Goal: Obtain resource: Download file/media

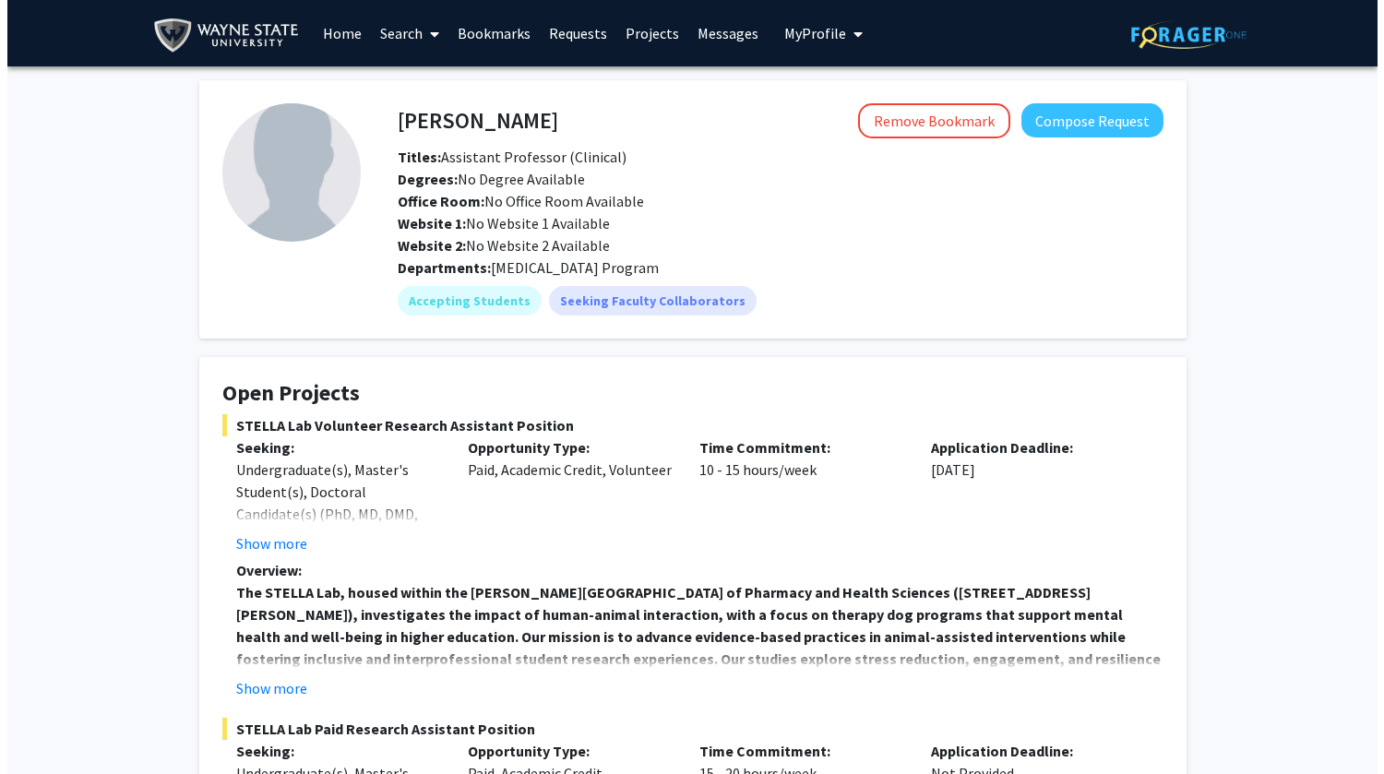
scroll to position [1042, 0]
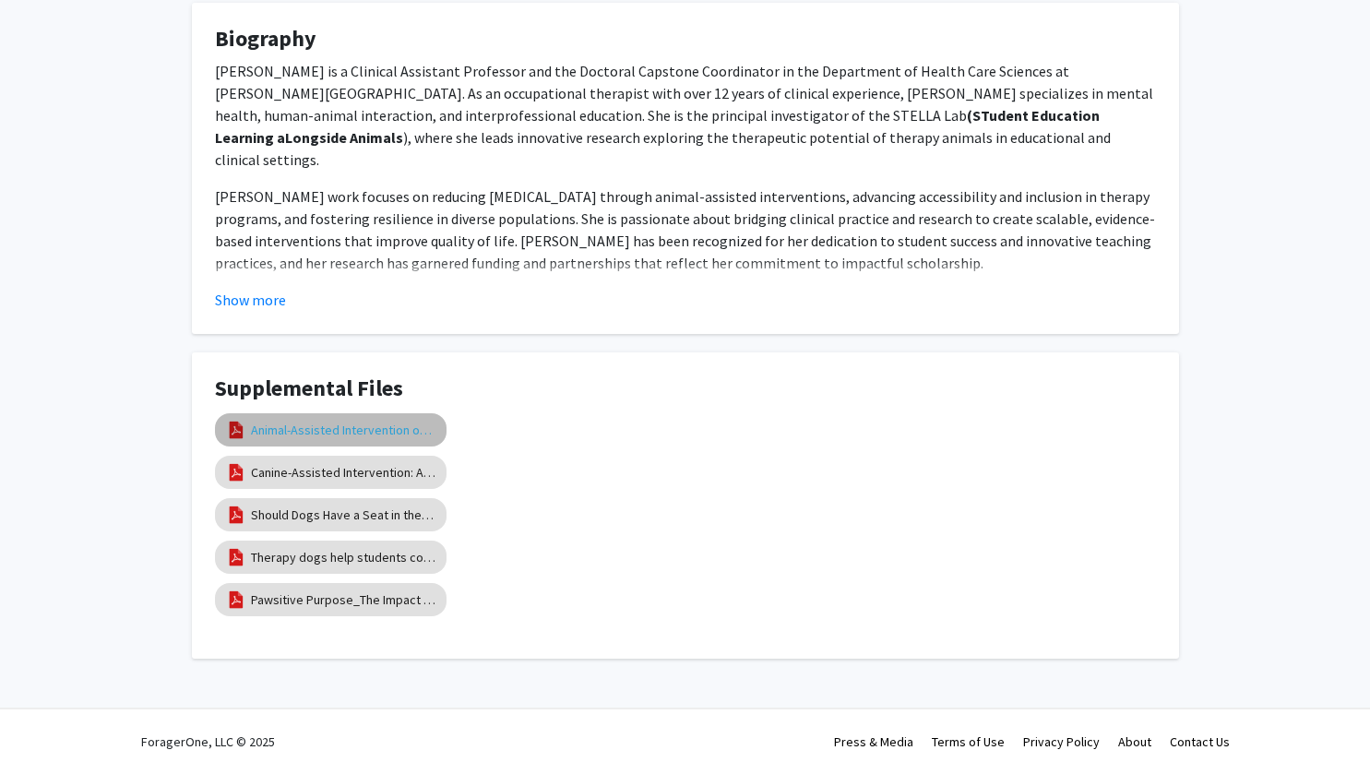
click at [326, 433] on link "Animal-Assisted Intervention on College Campuses" at bounding box center [343, 430] width 185 height 19
select select "custom"
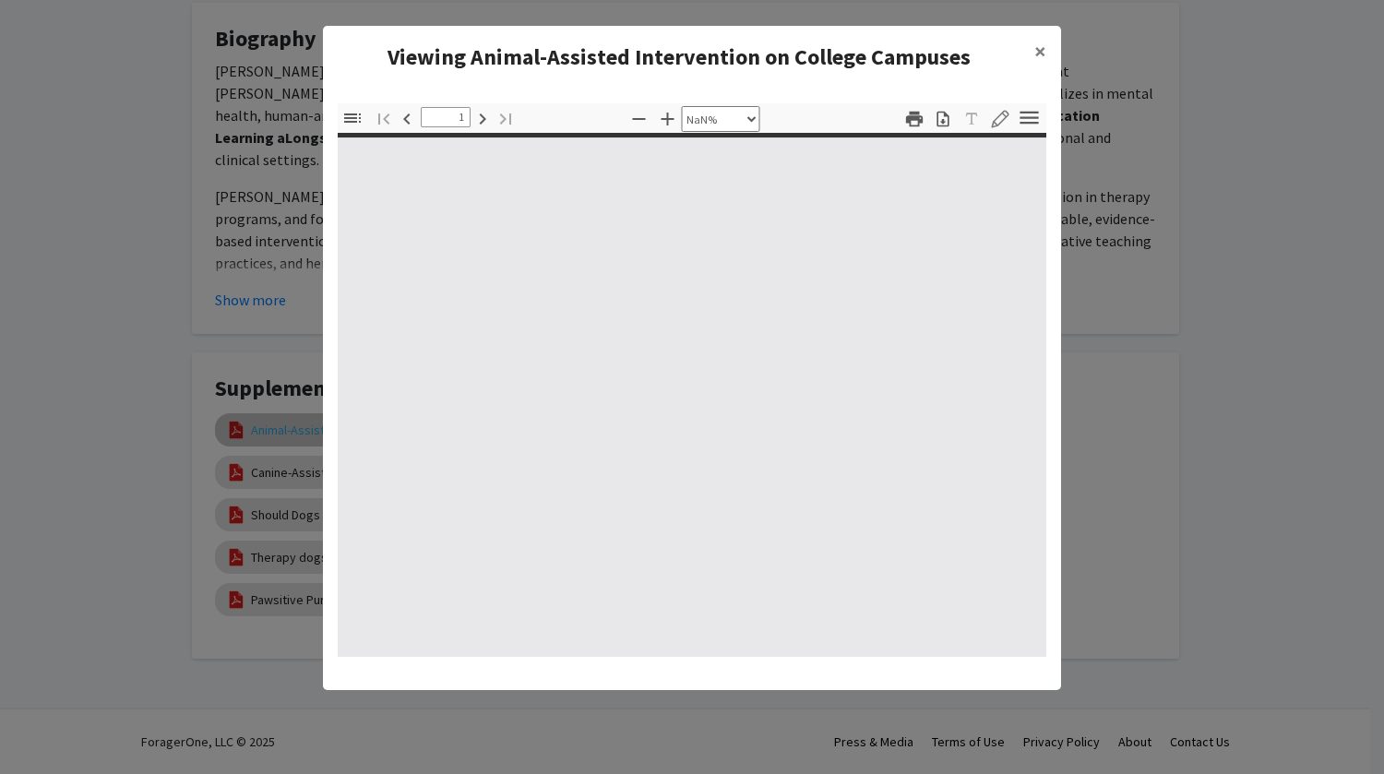
type input "0"
select select "custom"
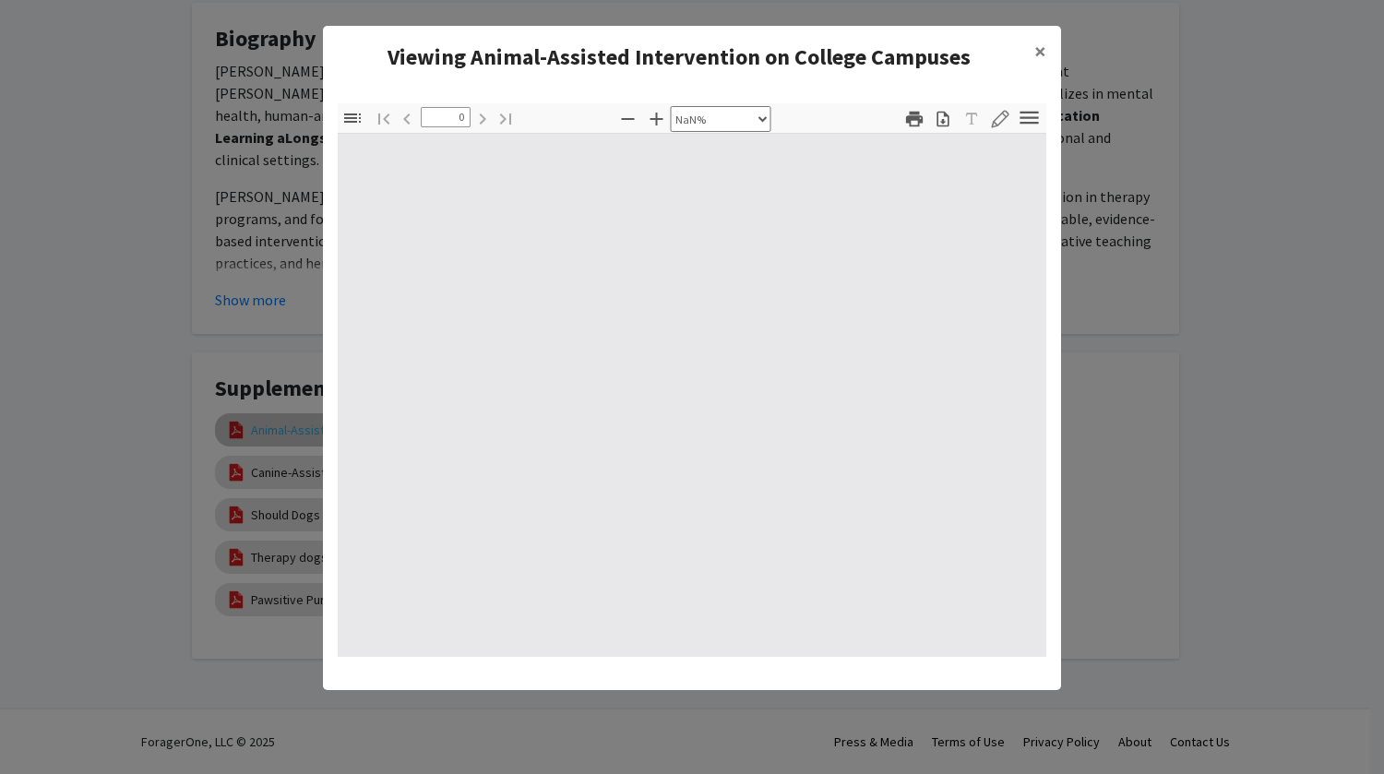
type input "1"
select select "auto"
type input "1"
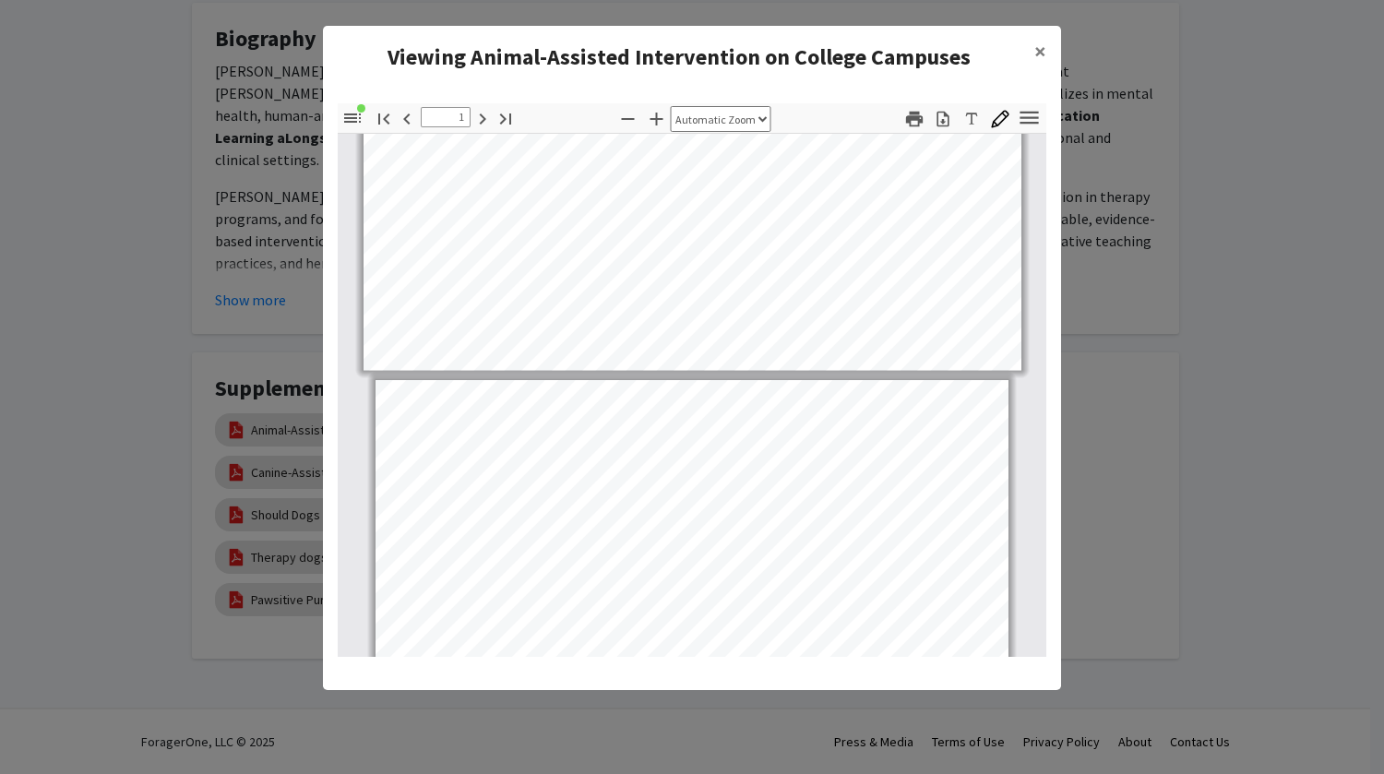
scroll to position [927, 0]
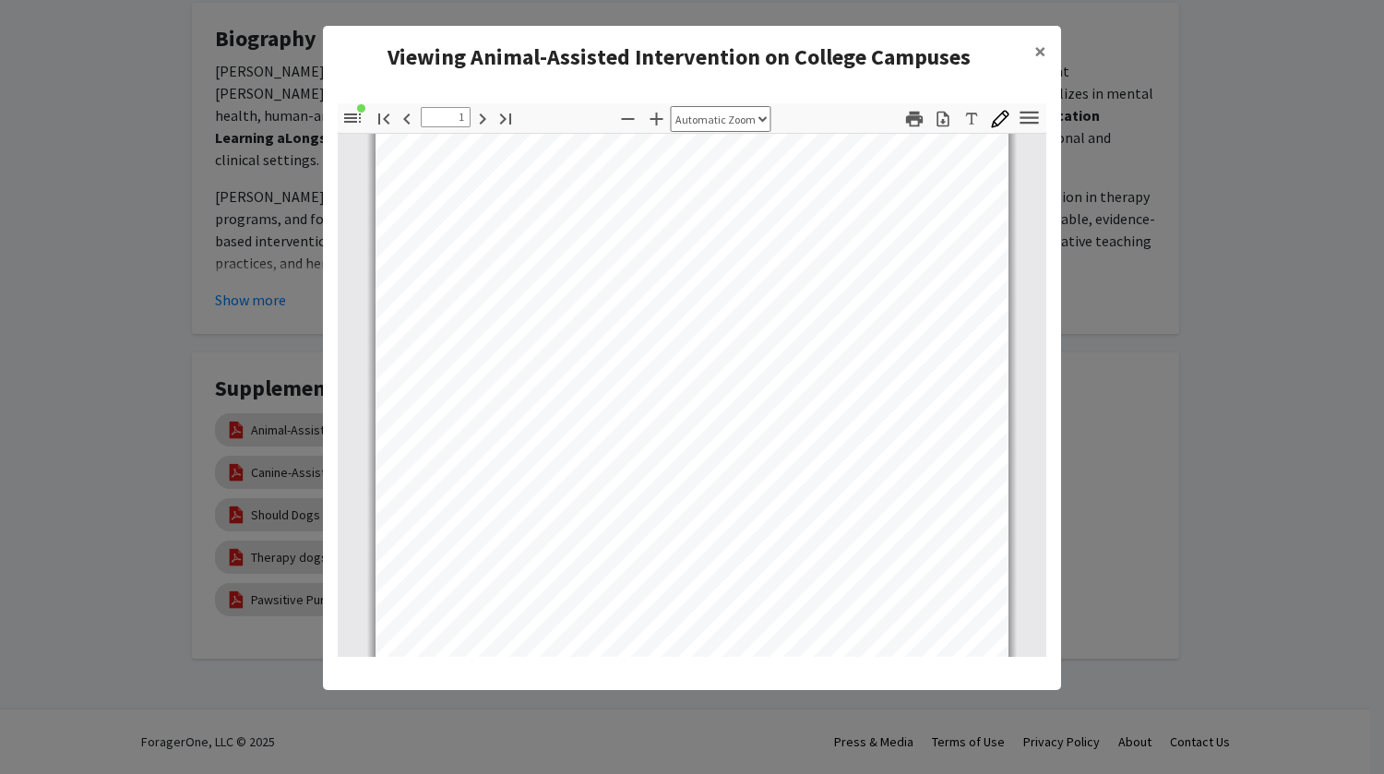
select select "custom"
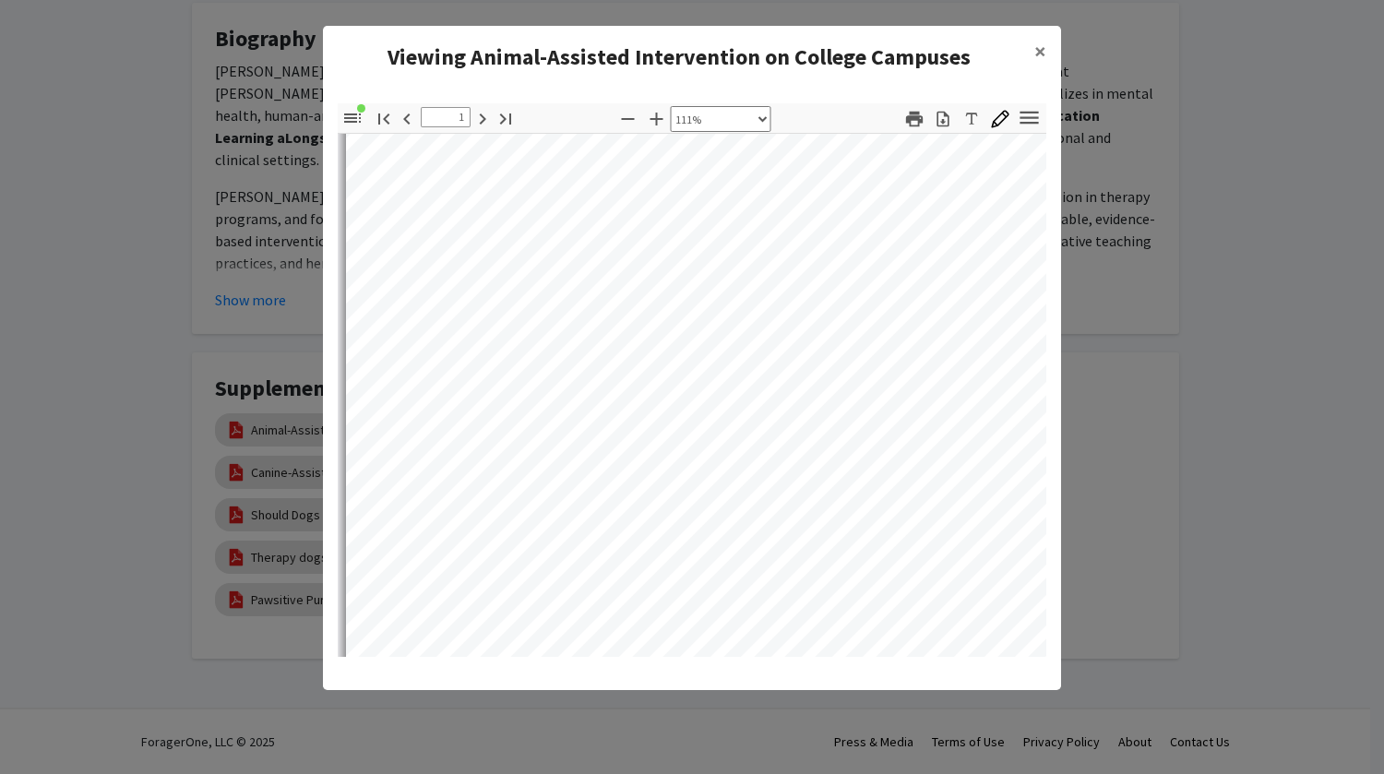
scroll to position [1364, 0]
click at [947, 125] on icon "button" at bounding box center [943, 119] width 12 height 16
click at [1053, 52] on button "×" at bounding box center [1041, 52] width 42 height 52
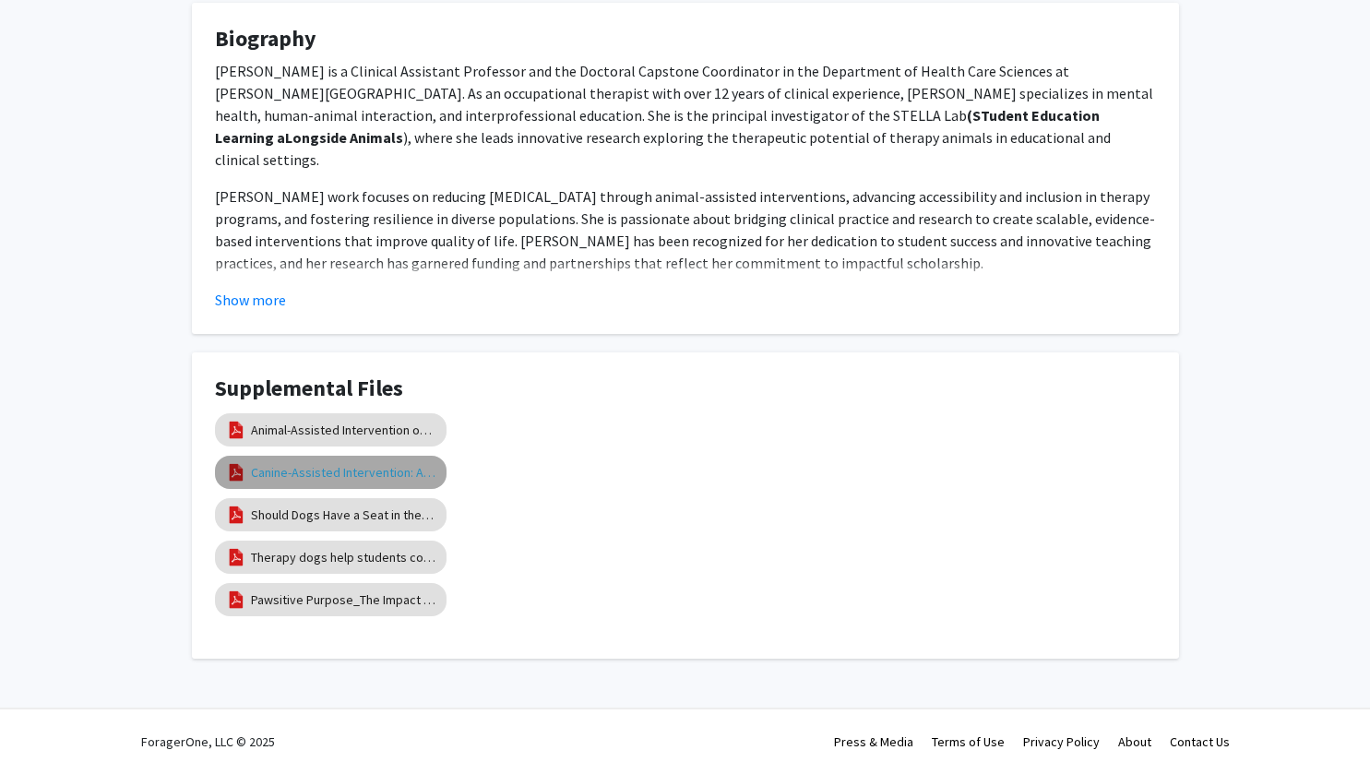
click at [321, 469] on link "Canine-Assisted Intervention: A Randomized Controlled Trial" at bounding box center [343, 472] width 185 height 19
select select "custom"
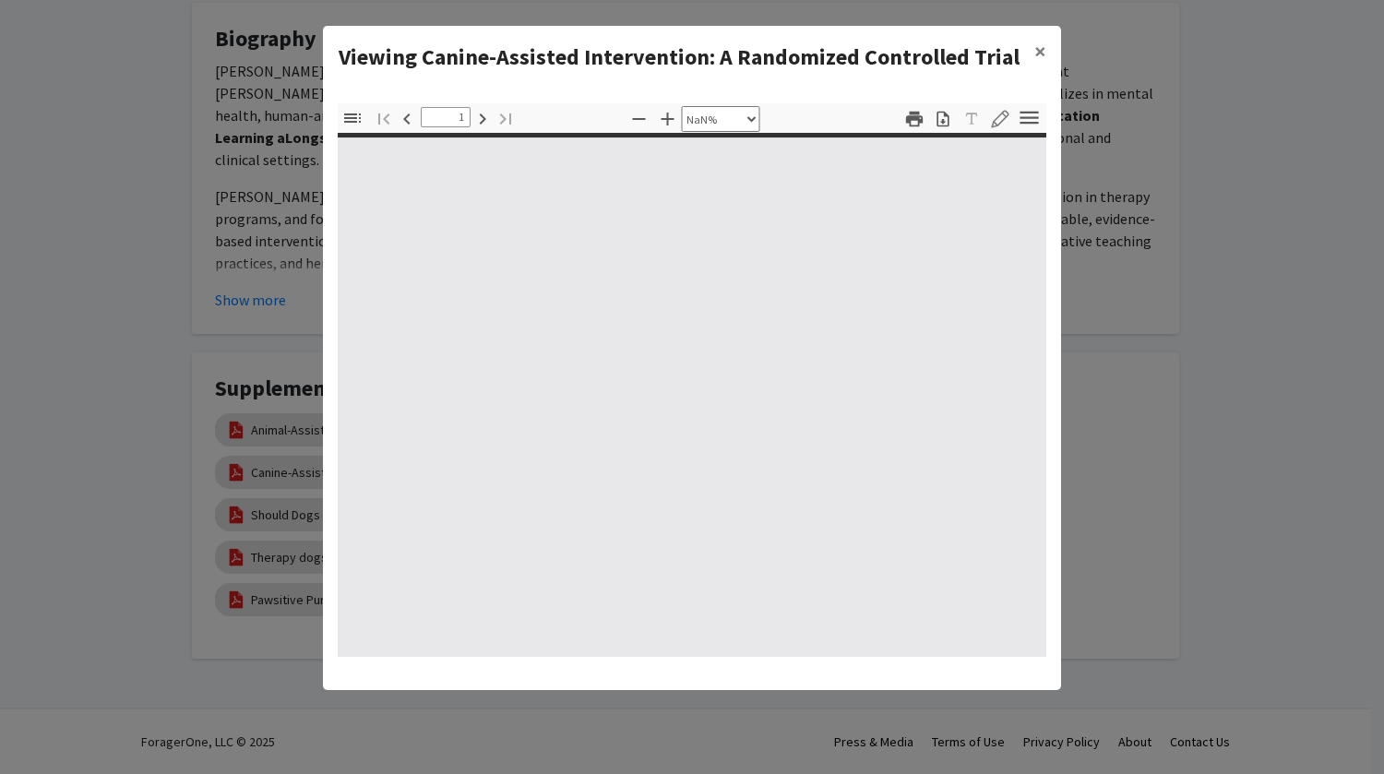
type input "0"
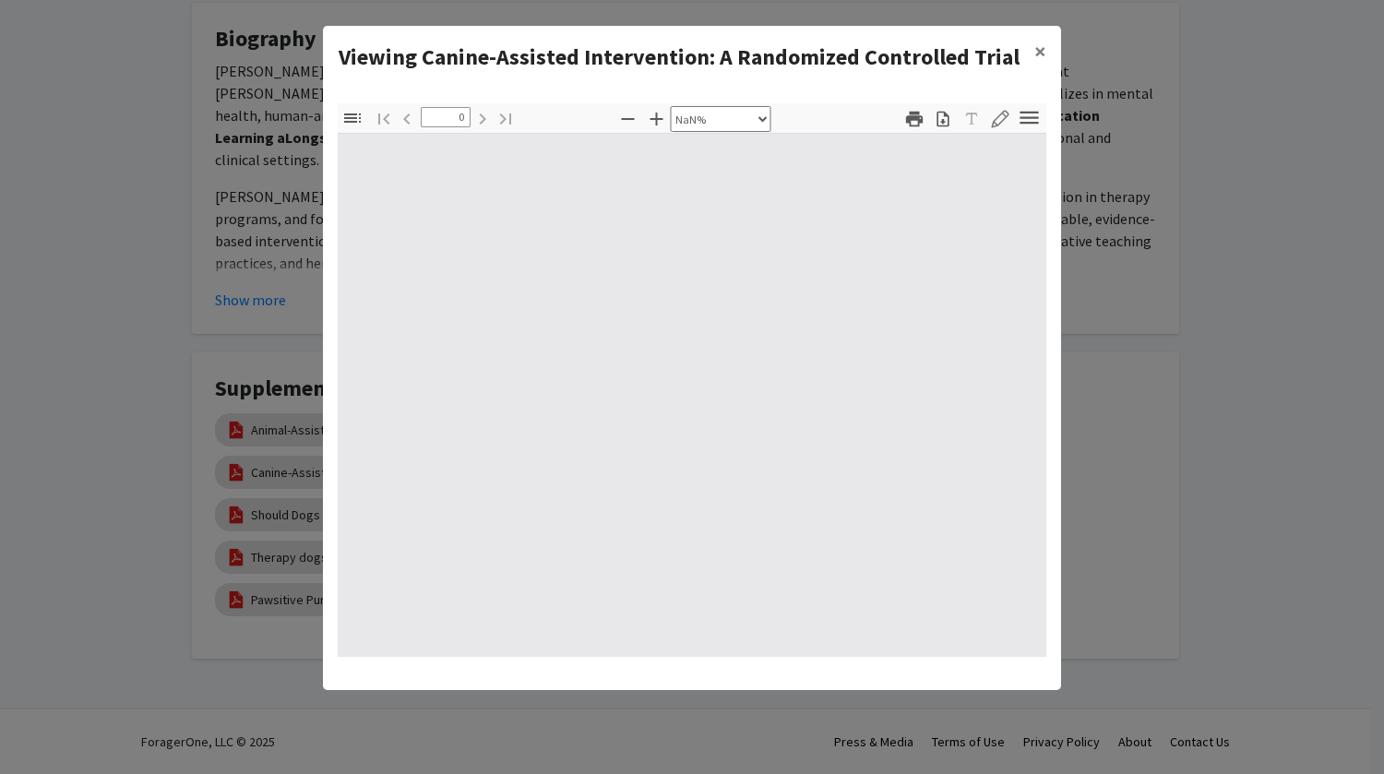
select select "auto"
type input "1"
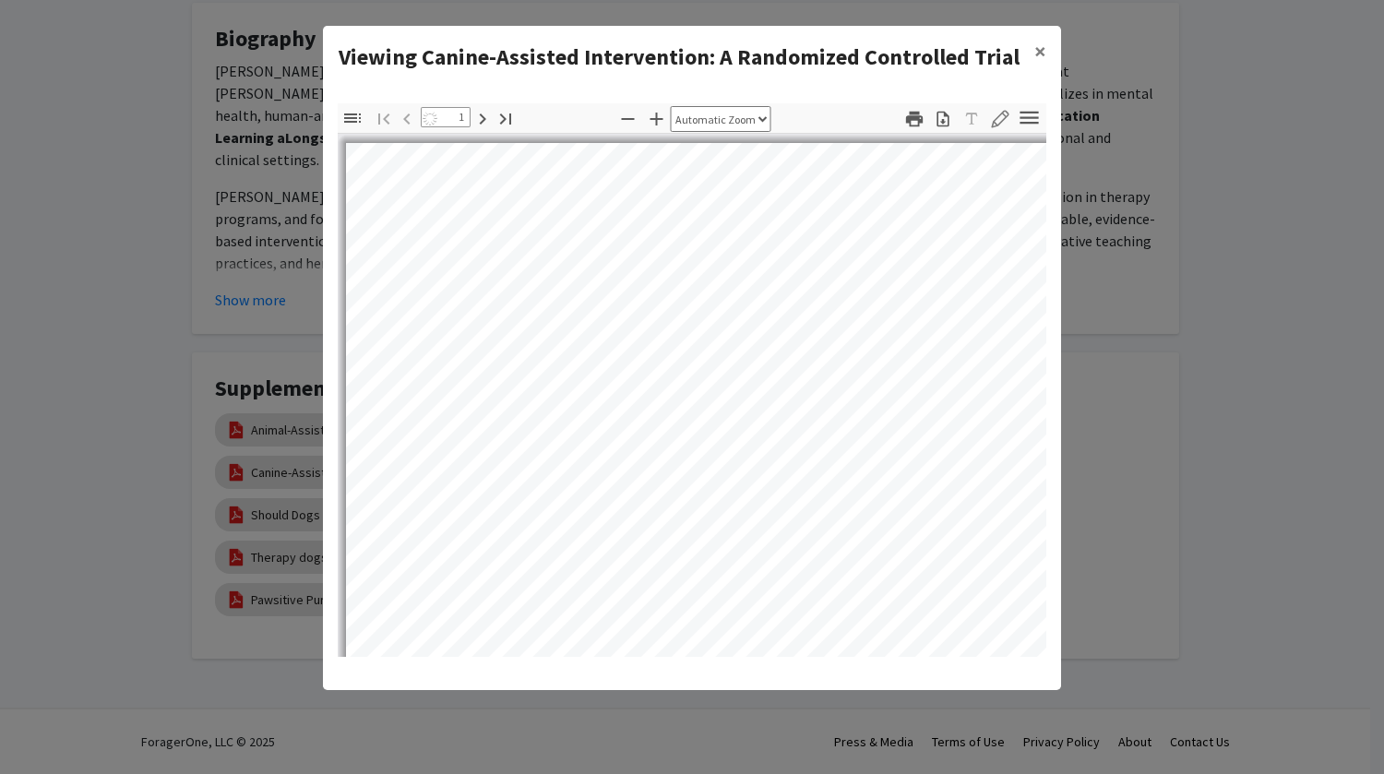
select select "auto"
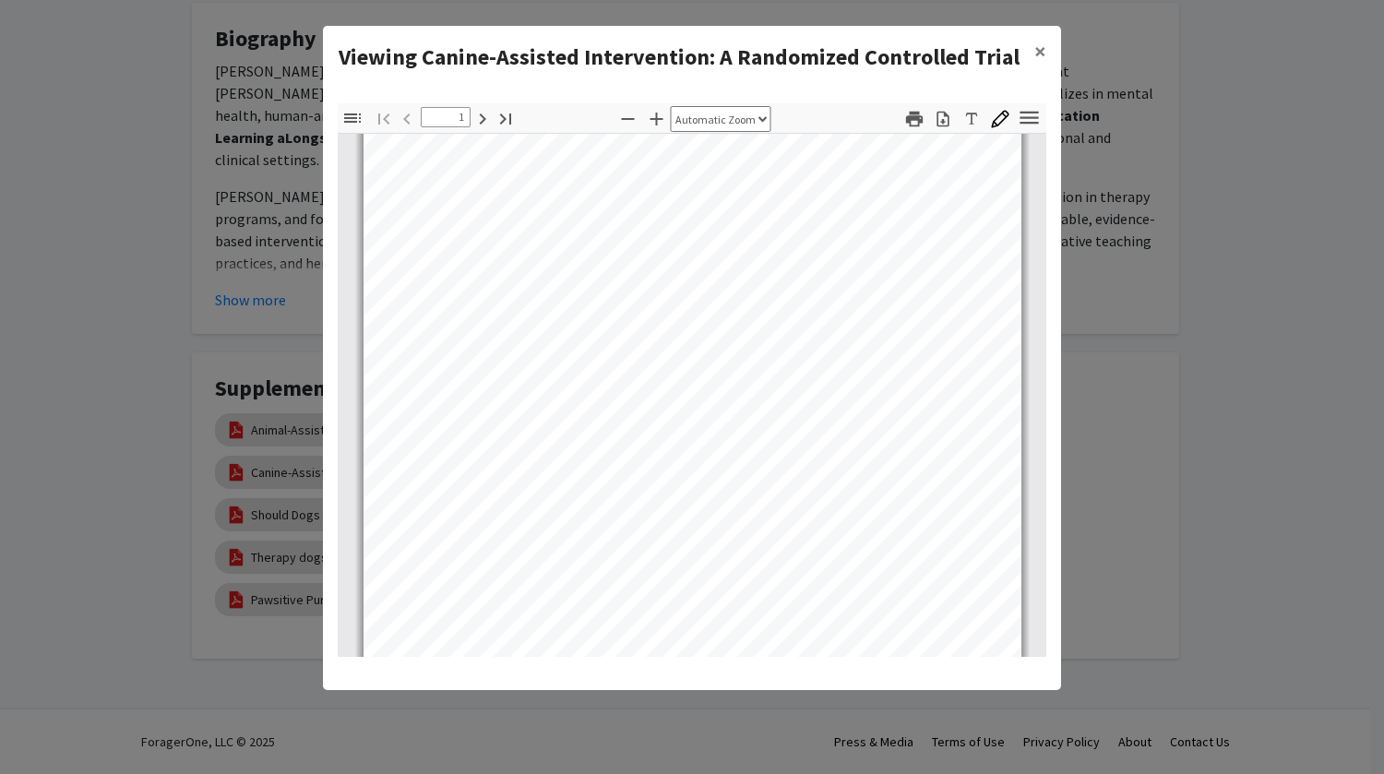
scroll to position [378, 0]
click at [941, 118] on icon "button" at bounding box center [943, 119] width 18 height 18
click at [1047, 57] on button "×" at bounding box center [1041, 52] width 42 height 52
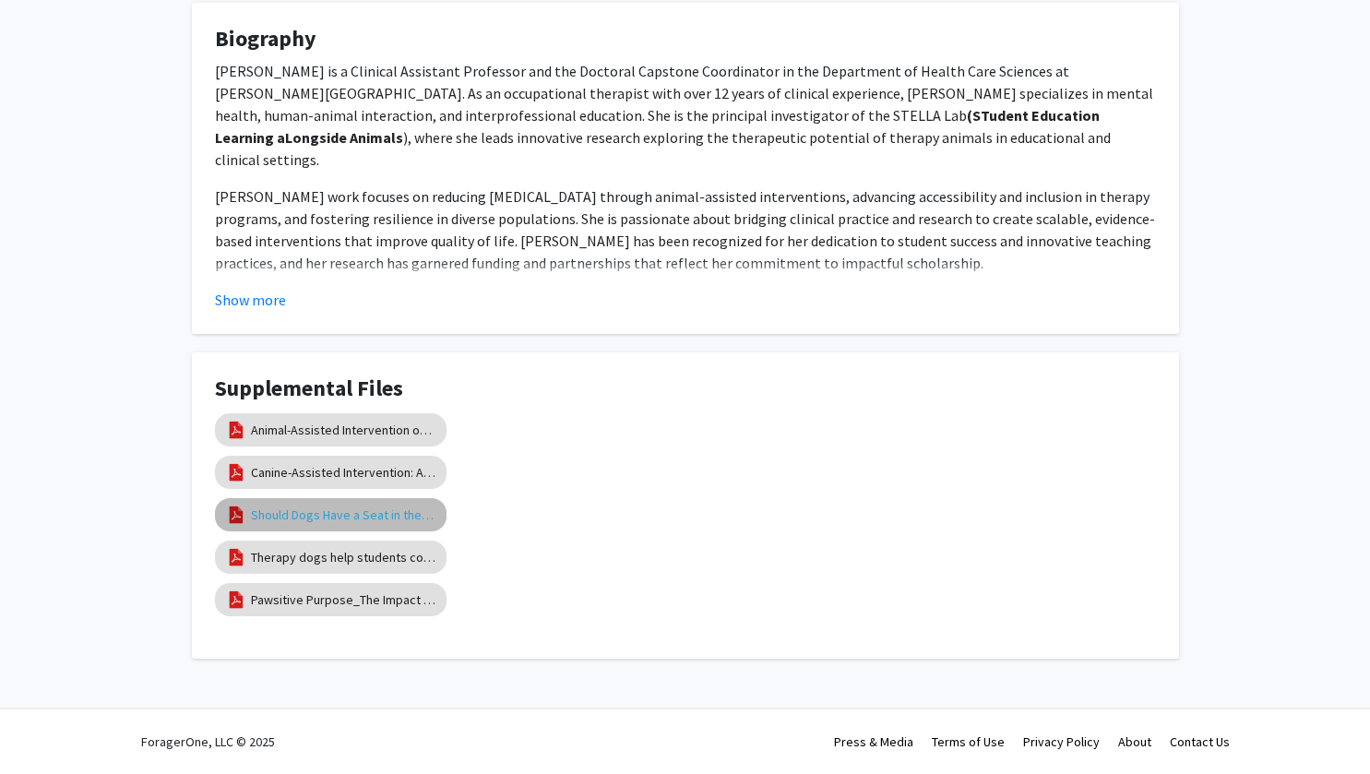
click at [352, 509] on link "Should Dogs Have a Seat in the Classroom?" at bounding box center [343, 515] width 185 height 19
select select "custom"
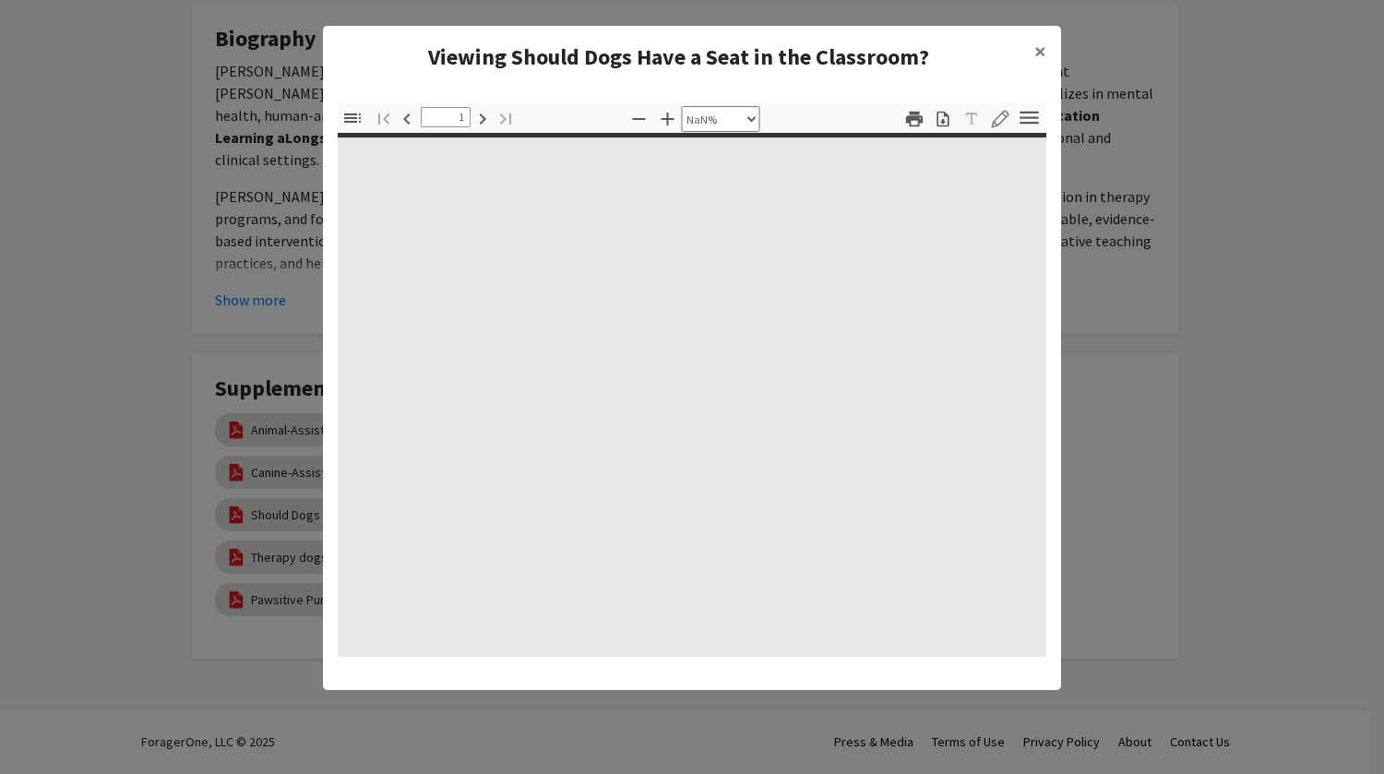
type input "0"
select select "custom"
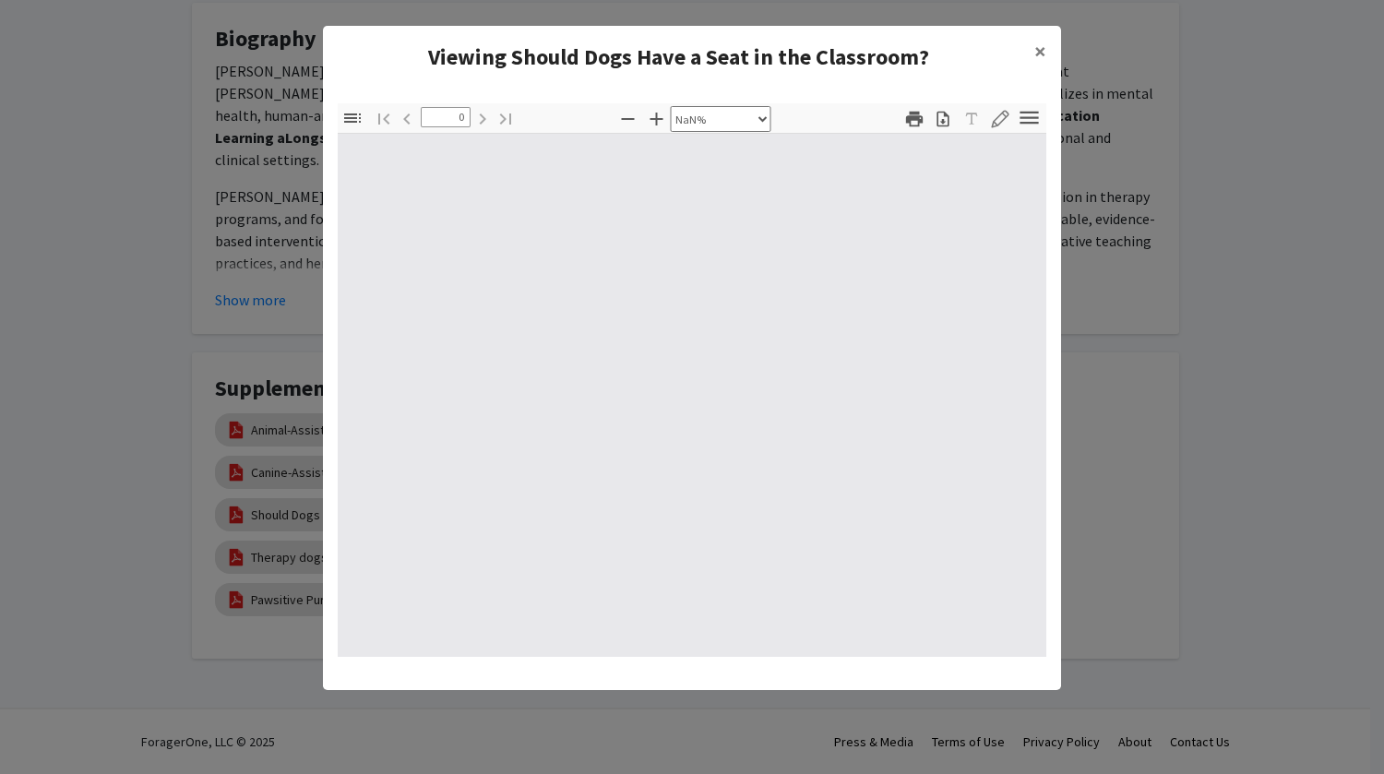
type input "1"
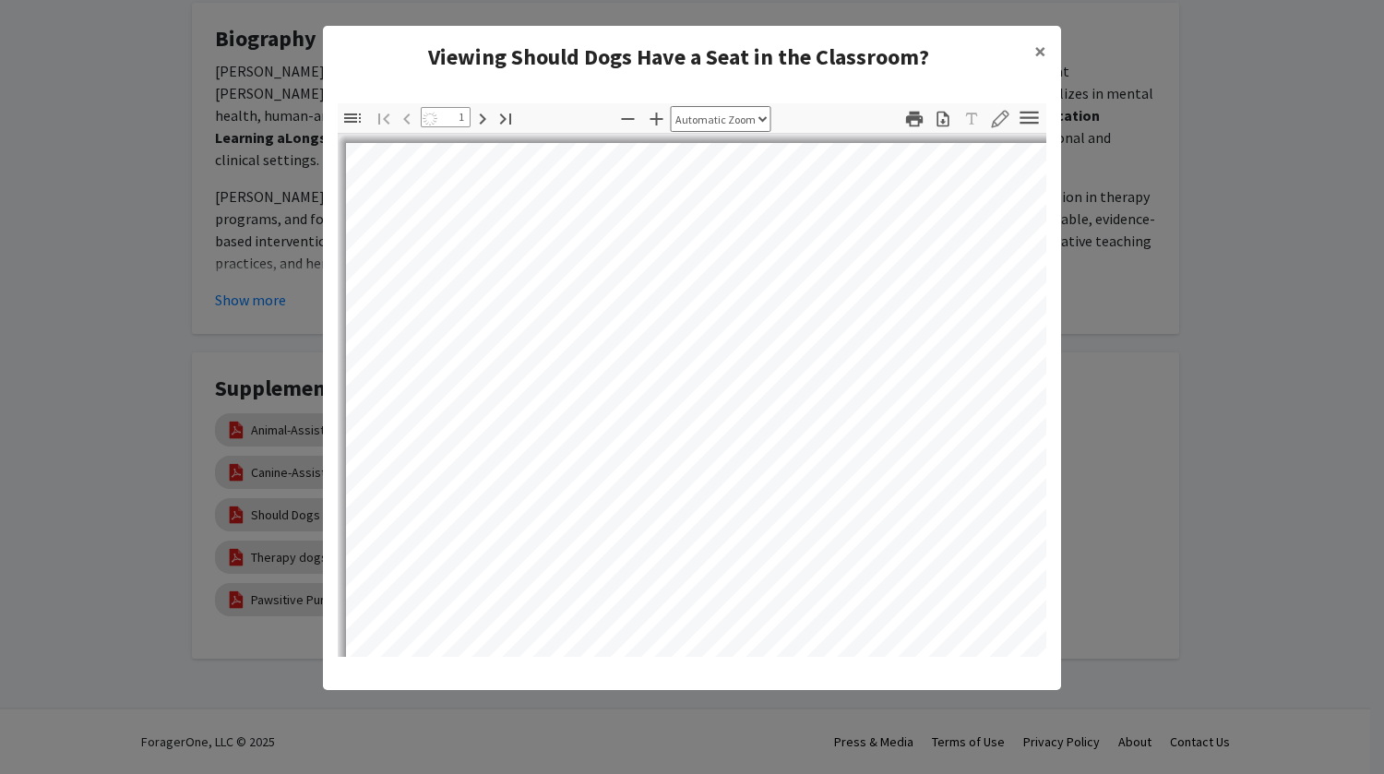
select select "auto"
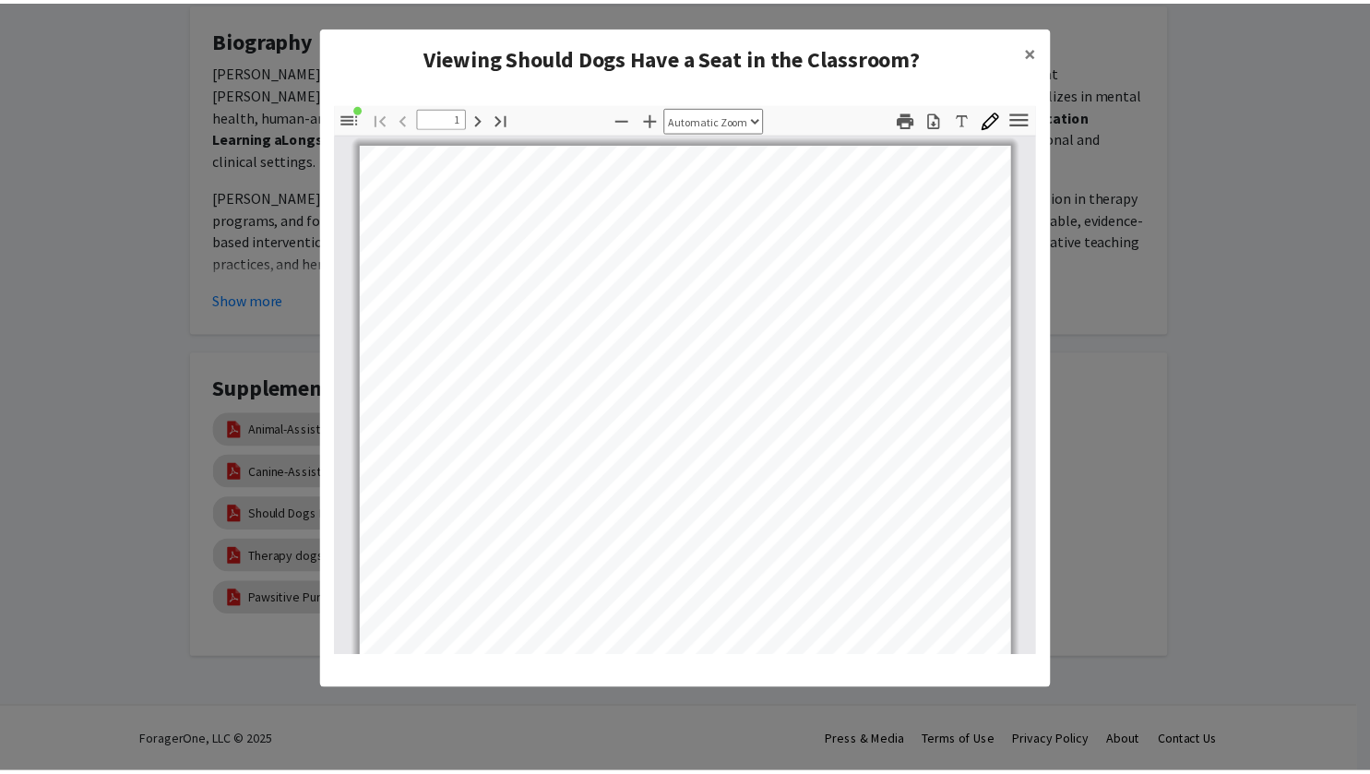
scroll to position [0, 0]
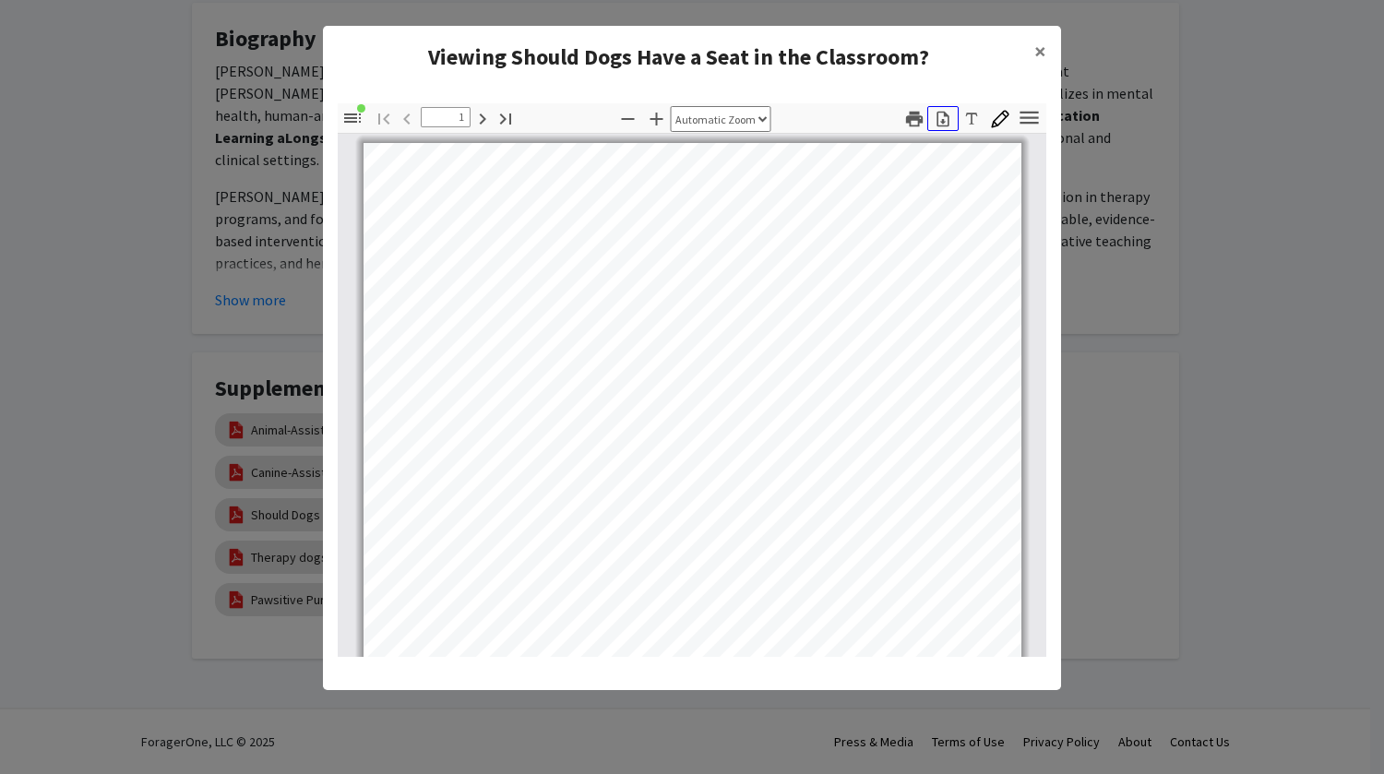
click at [939, 125] on icon "button" at bounding box center [943, 119] width 12 height 16
click at [1046, 54] on button "×" at bounding box center [1041, 52] width 42 height 52
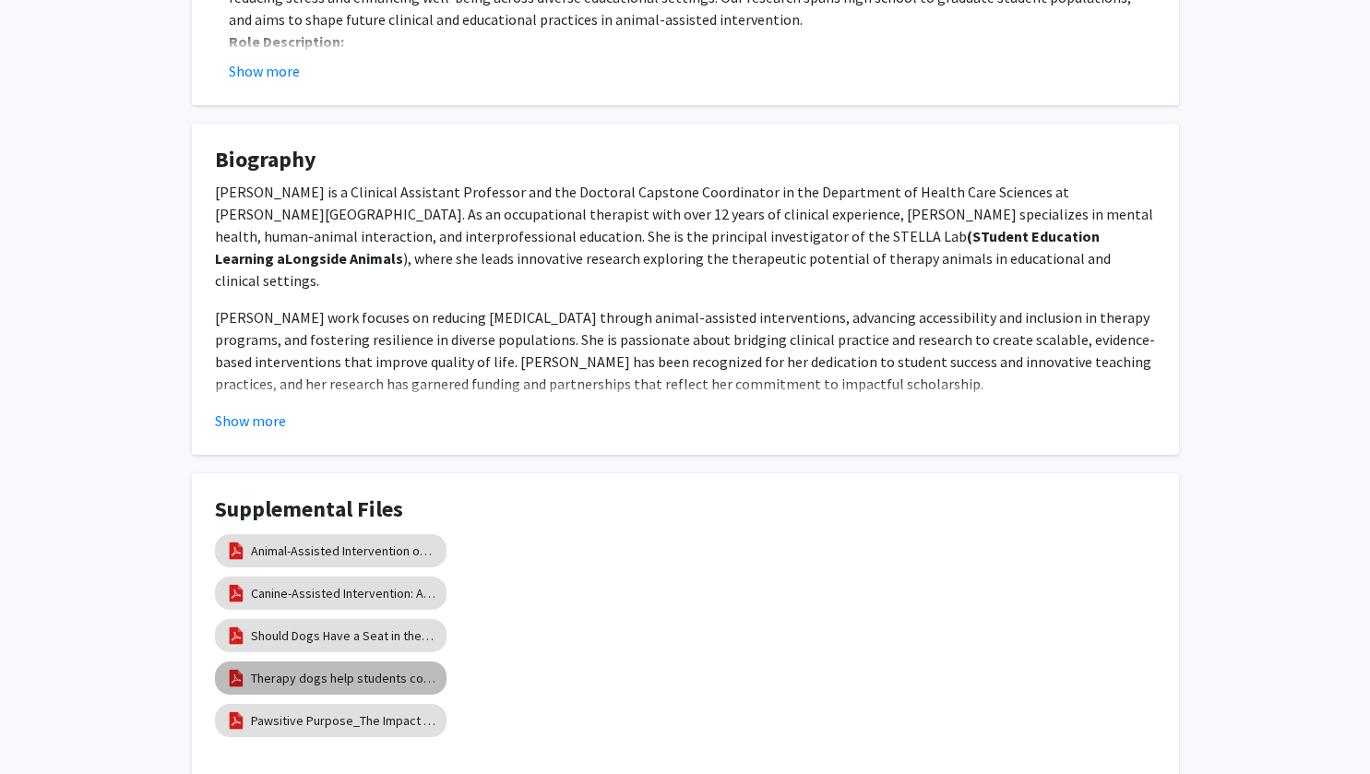
scroll to position [496, 0]
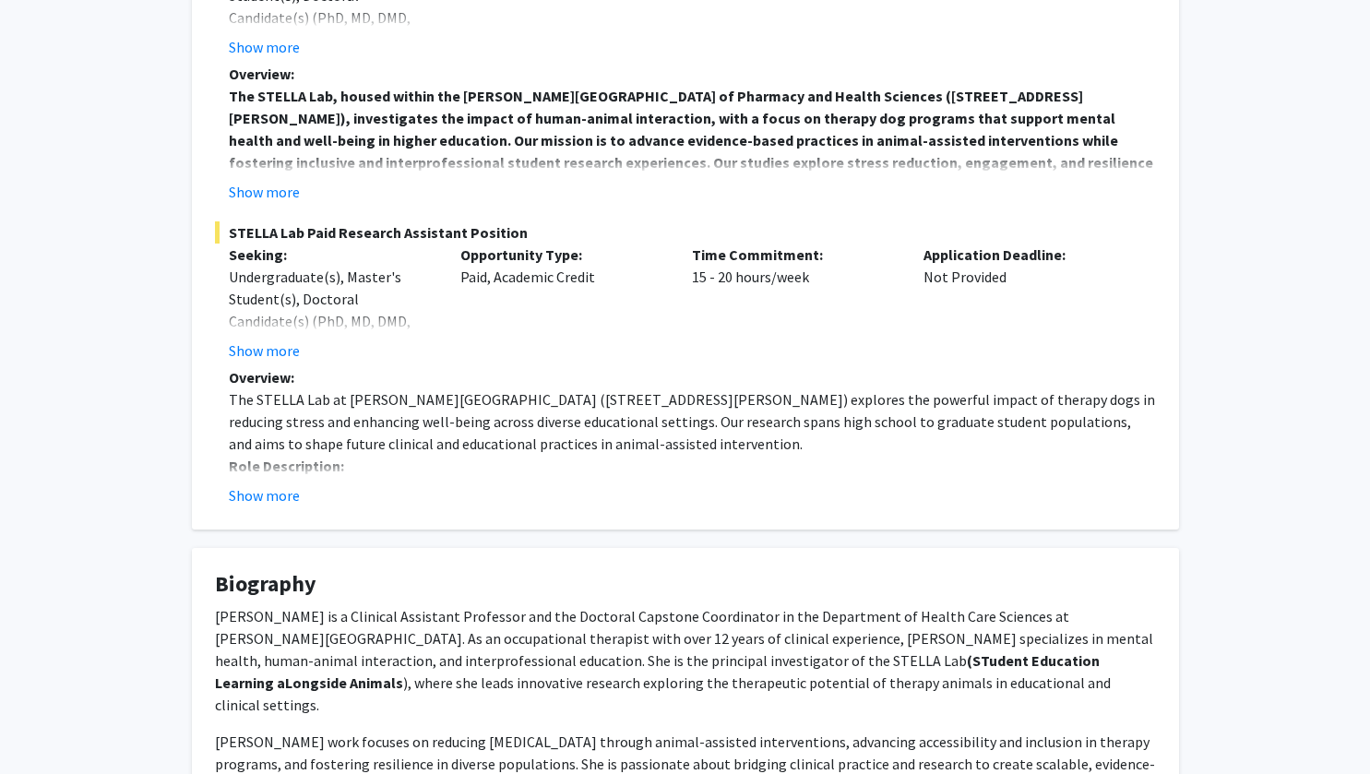
drag, startPoint x: 370, startPoint y: 565, endPoint x: 1081, endPoint y: 171, distance: 813.3
click at [1081, 171] on div "Christine Kivlen Remove Bookmark Compose Request Titles: Assistant Professor (C…" at bounding box center [685, 394] width 1015 height 1620
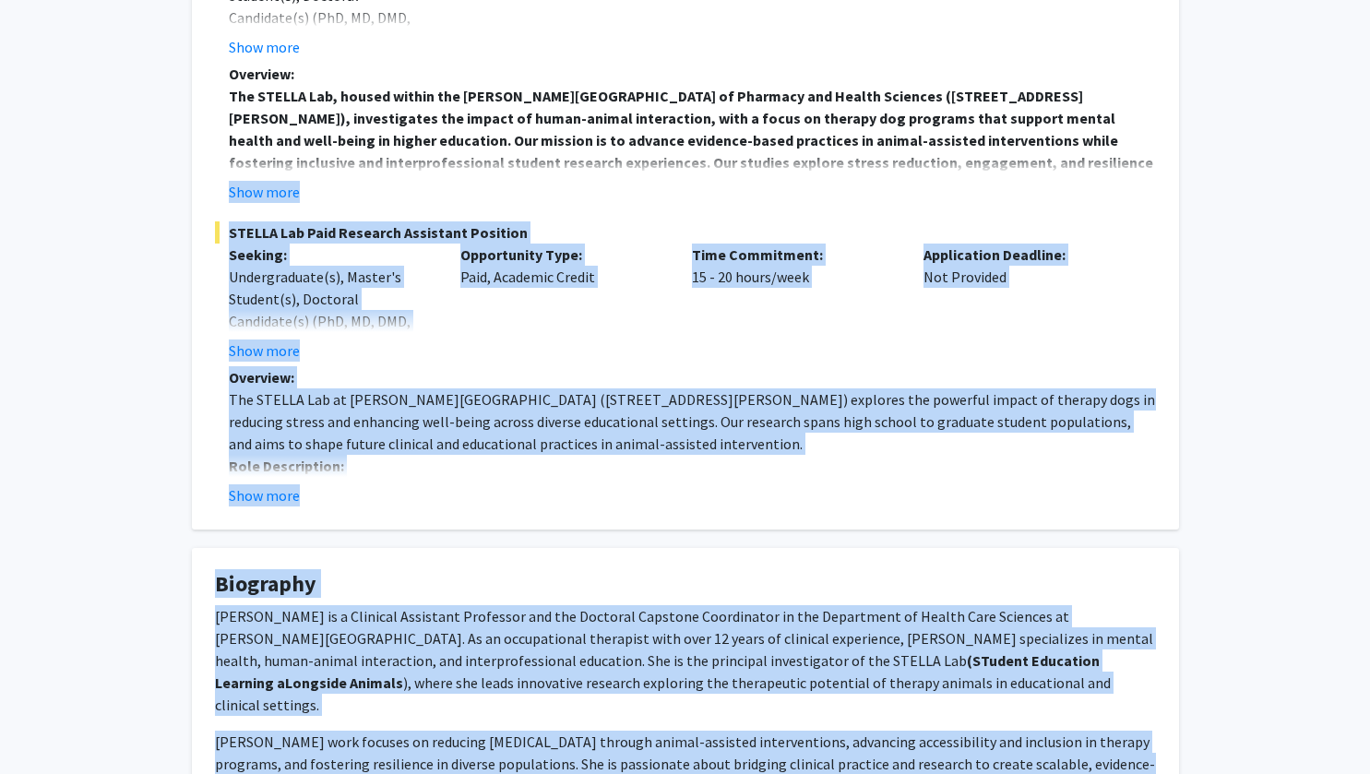
click at [1311, 499] on div "Christine Kivlen Remove Bookmark Compose Request Titles: Assistant Professor (C…" at bounding box center [685, 417] width 1370 height 1694
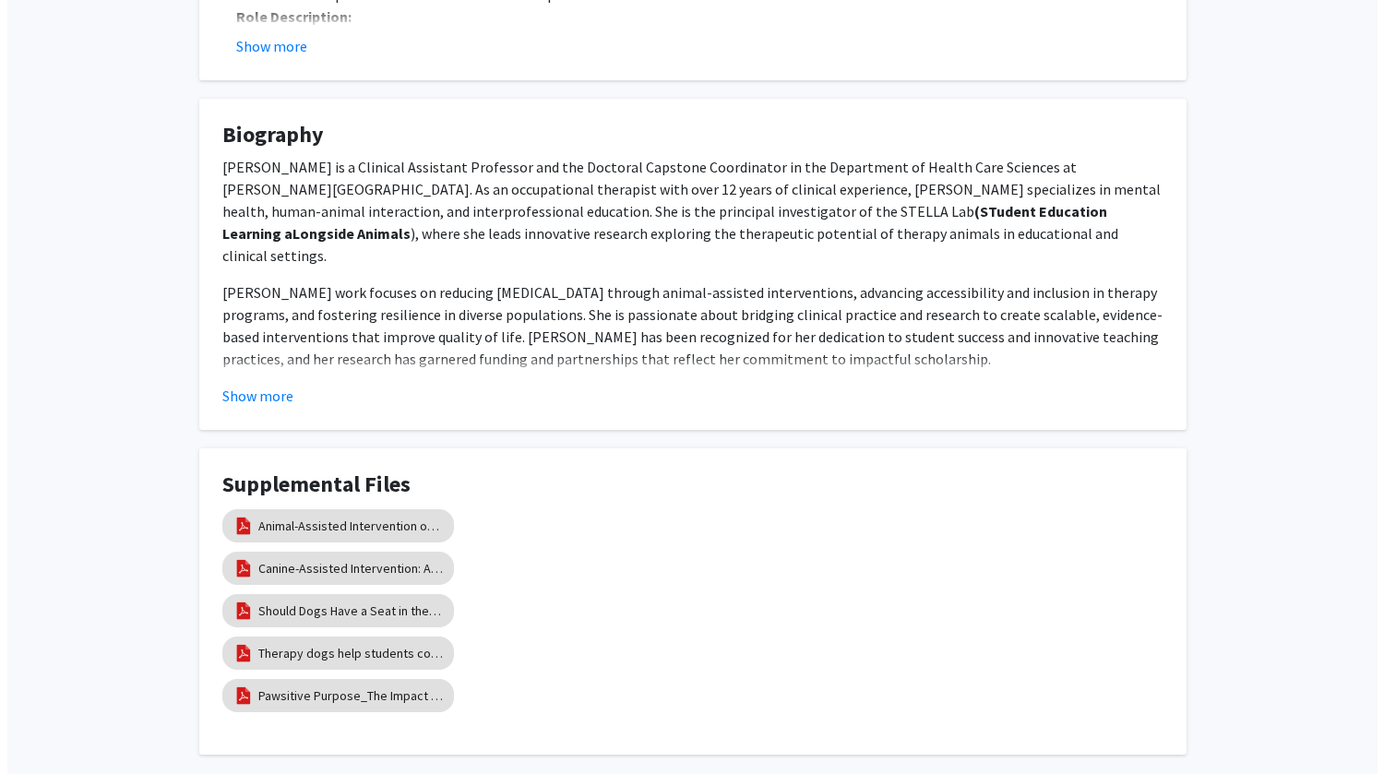
scroll to position [1042, 0]
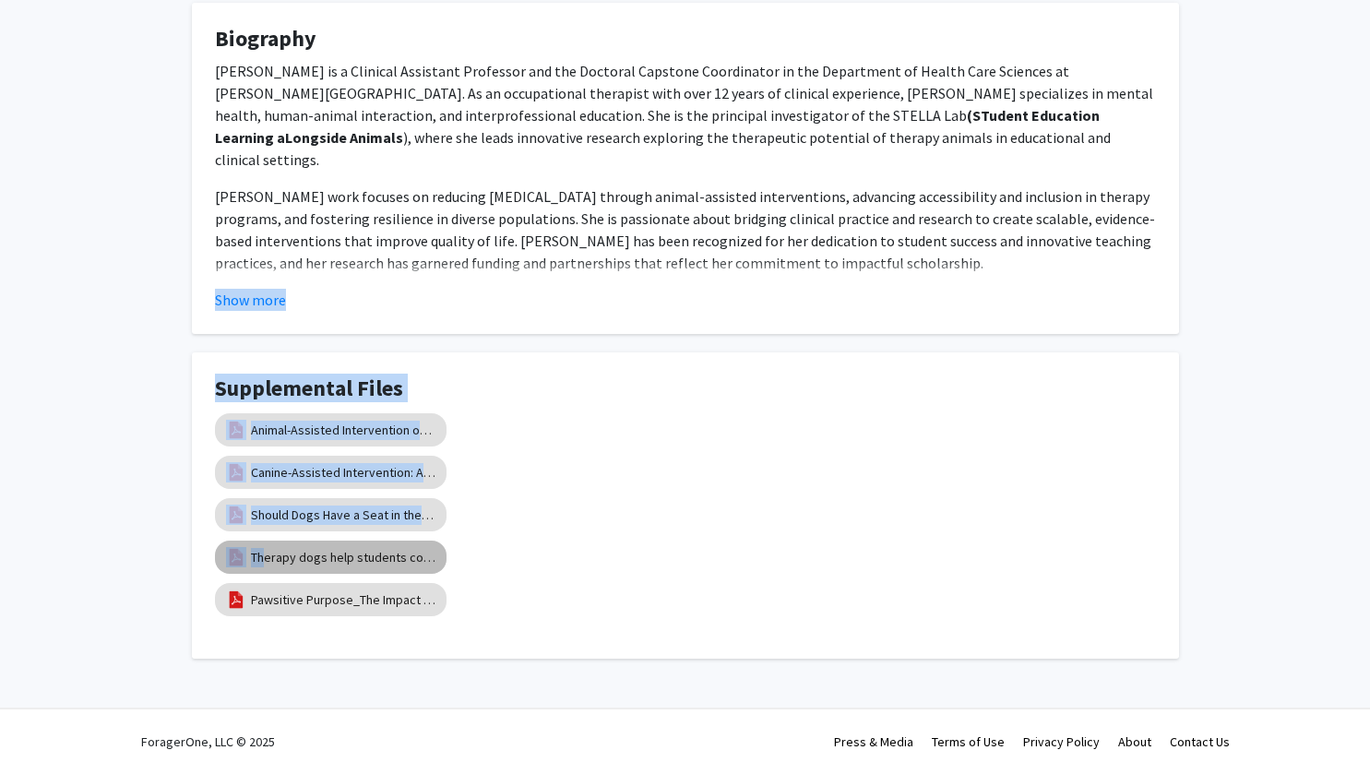
drag, startPoint x: 260, startPoint y: 553, endPoint x: 852, endPoint y: 269, distance: 656.2
click at [595, 487] on div "Canine-Assisted Intervention: A Randomized Controlled Trial" at bounding box center [685, 472] width 941 height 42
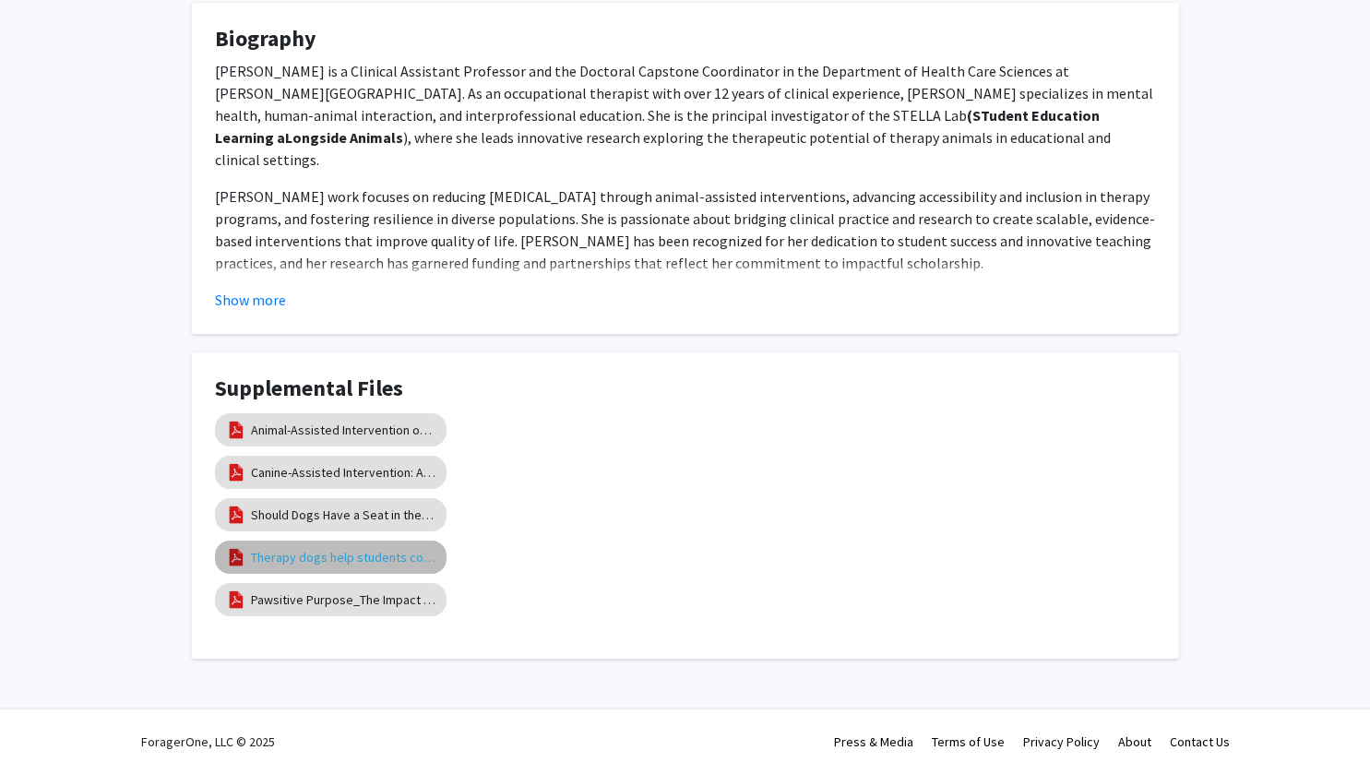
click at [293, 564] on link "Therapy dogs help students cope with the stress of college life" at bounding box center [343, 557] width 185 height 19
select select "custom"
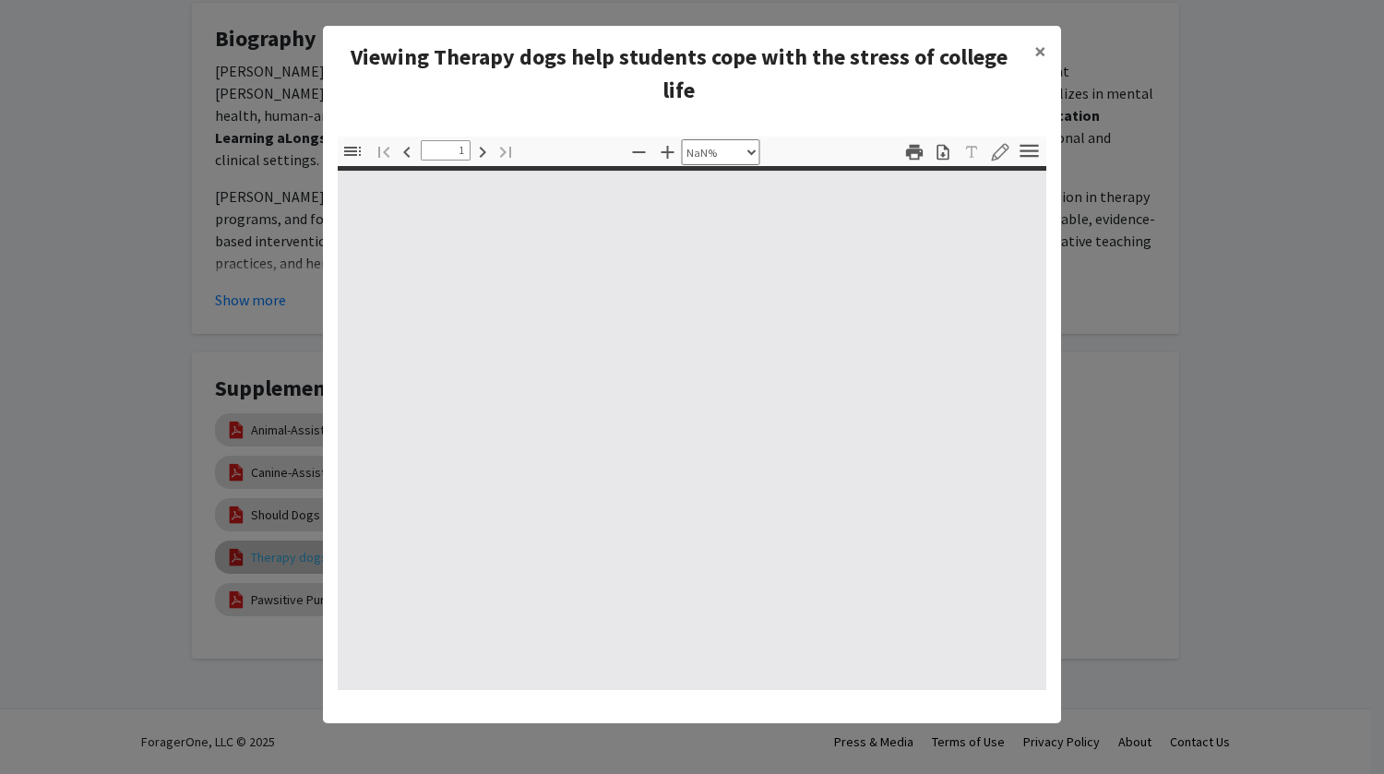
type input "0"
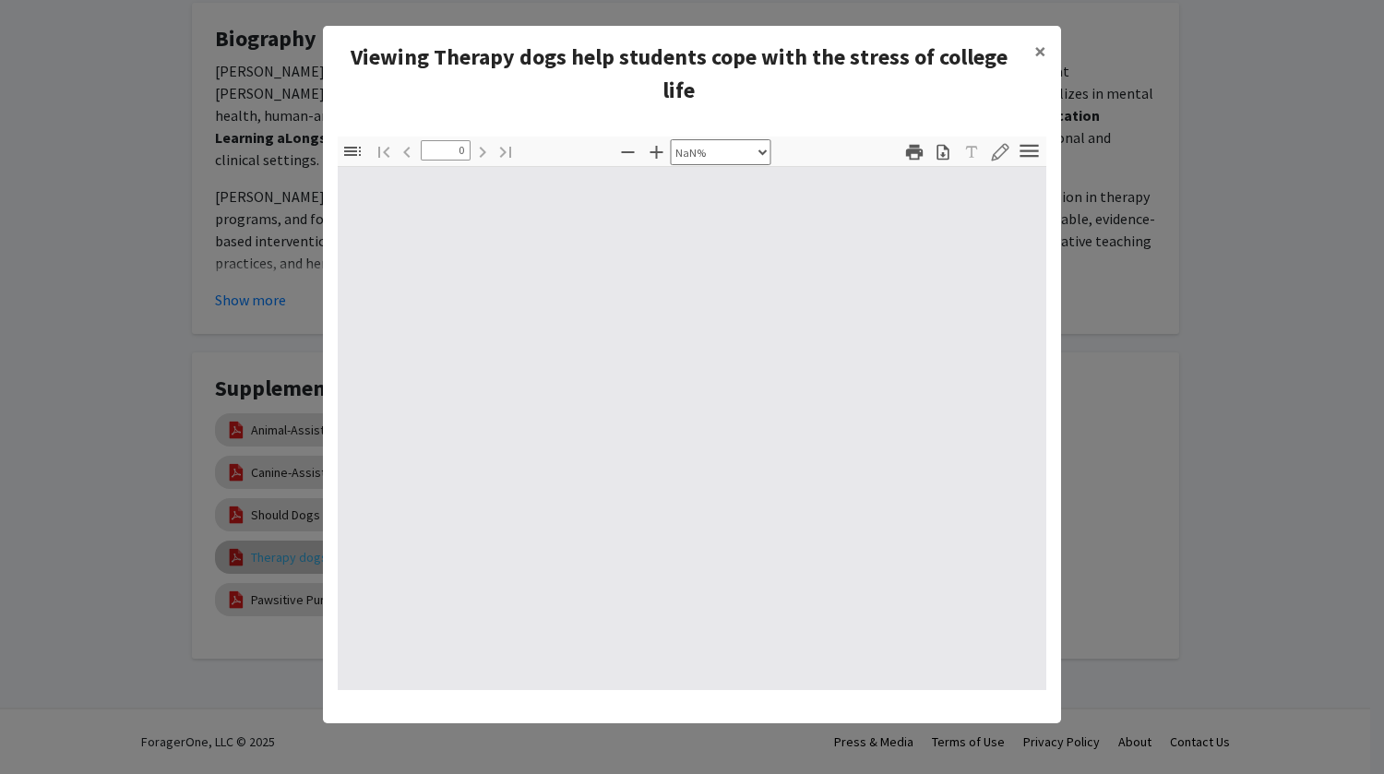
select select "auto"
type input "1"
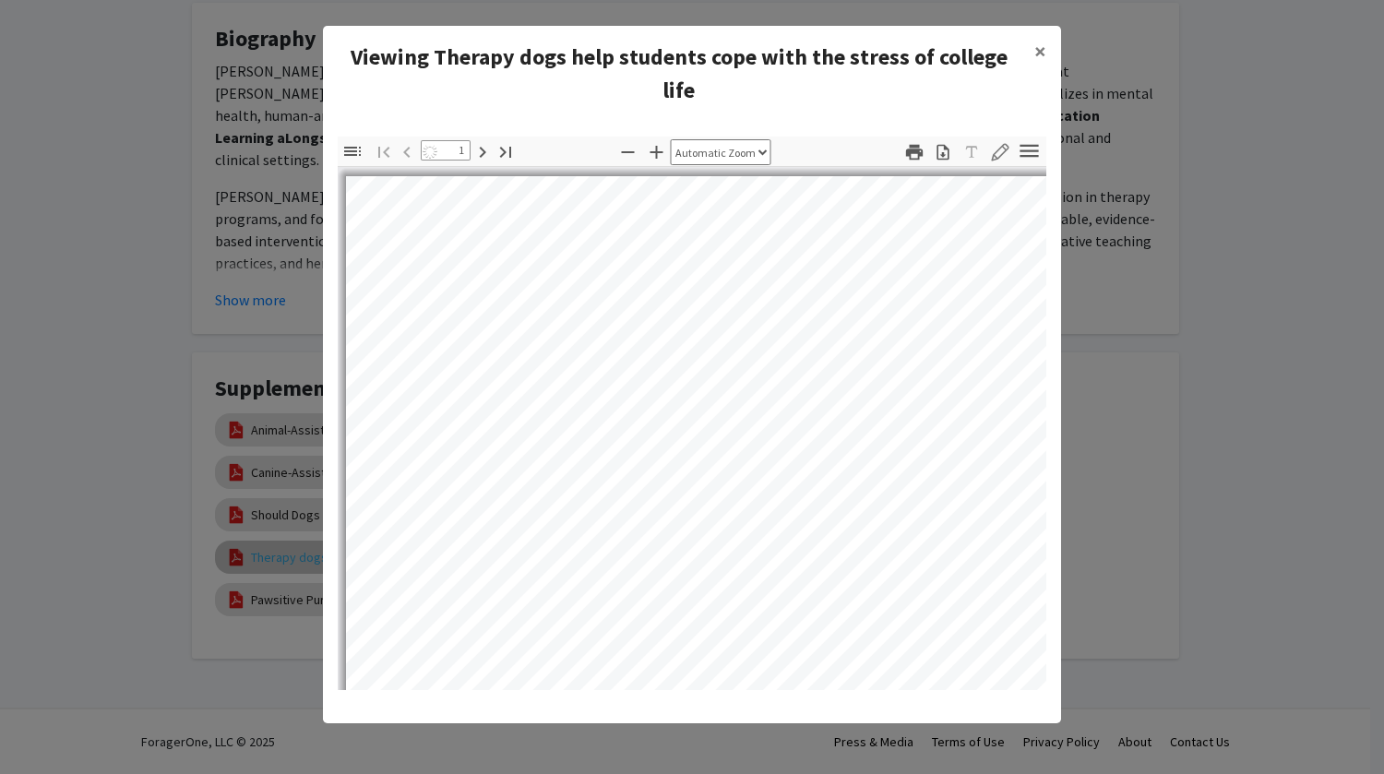
select select "auto"
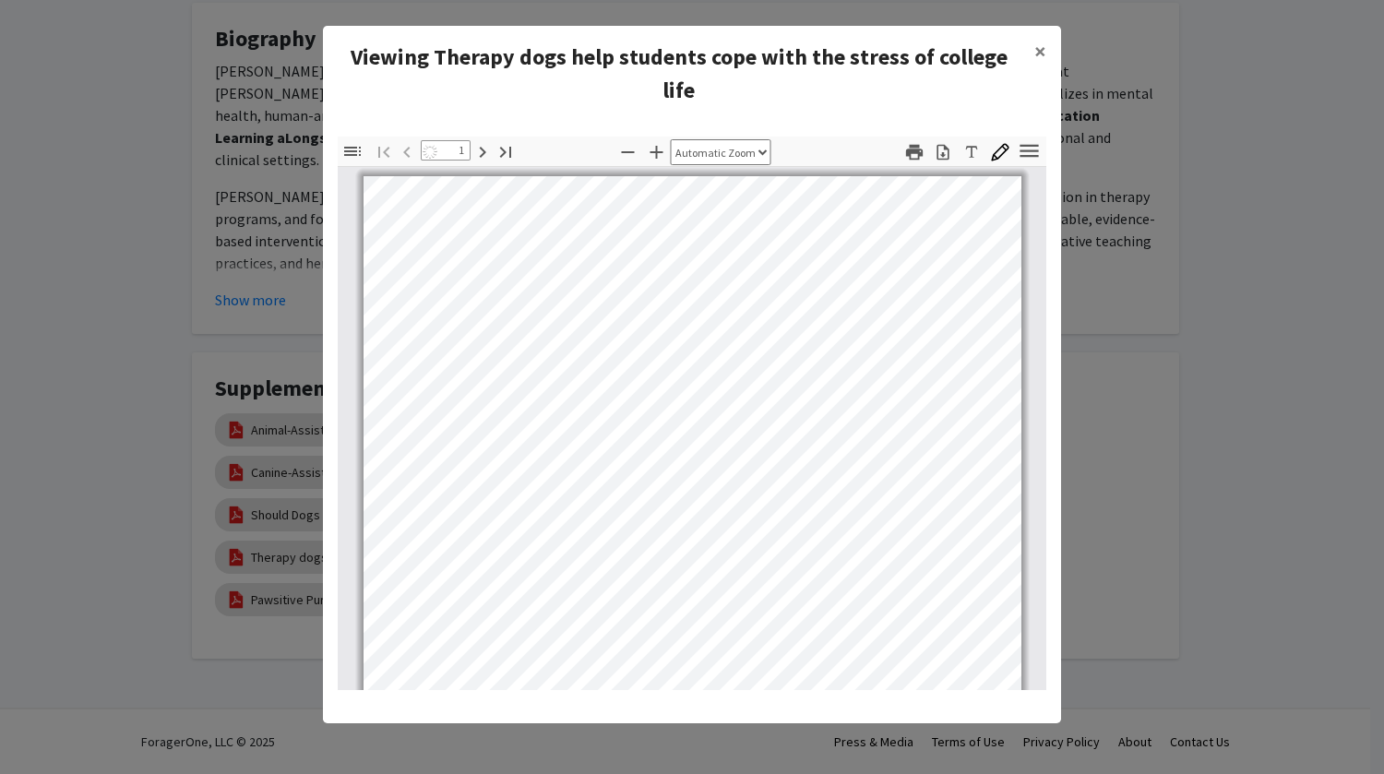
scroll to position [1, 0]
click at [941, 159] on icon "button" at bounding box center [943, 152] width 12 height 16
click at [1037, 56] on span "×" at bounding box center [1040, 51] width 12 height 29
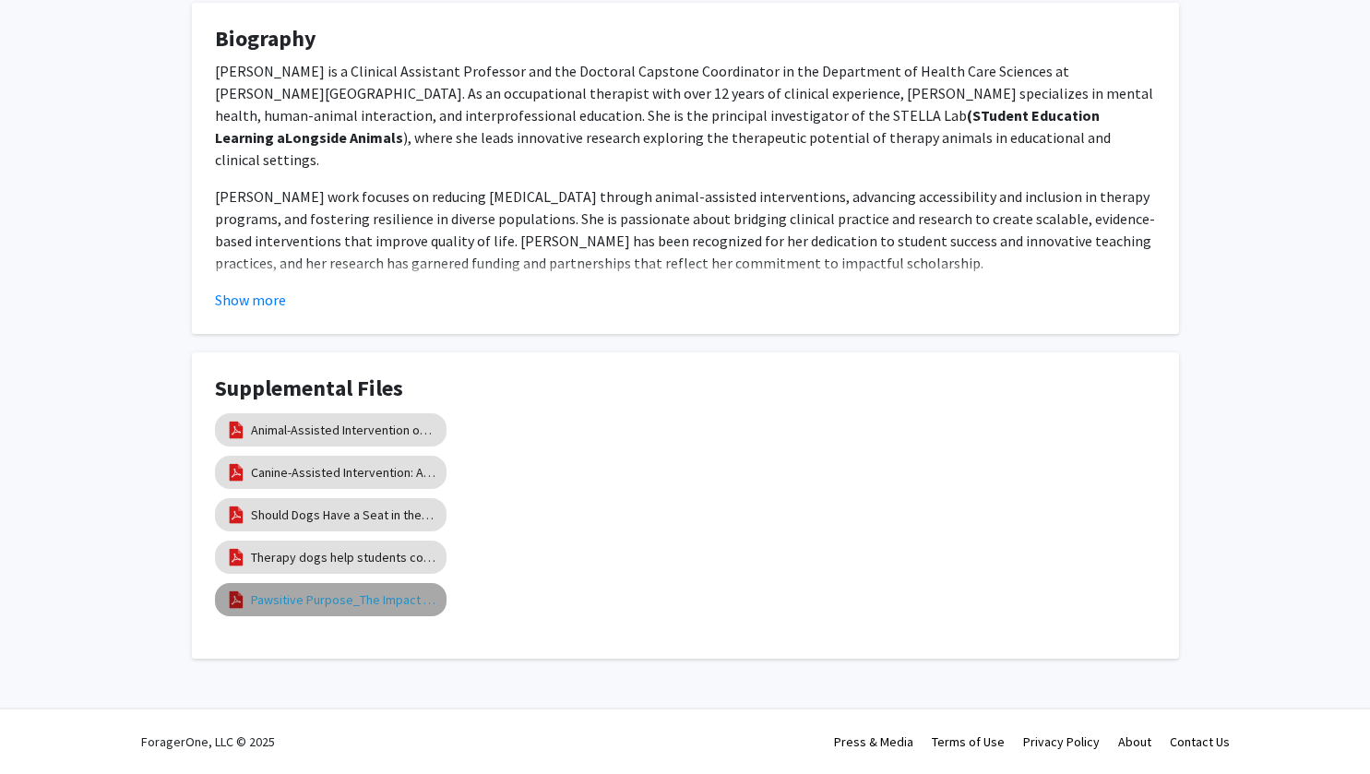
click at [371, 603] on link "Pawsitive Purpose_The Impact of Autism Assistance Dogs" at bounding box center [343, 600] width 185 height 19
select select "custom"
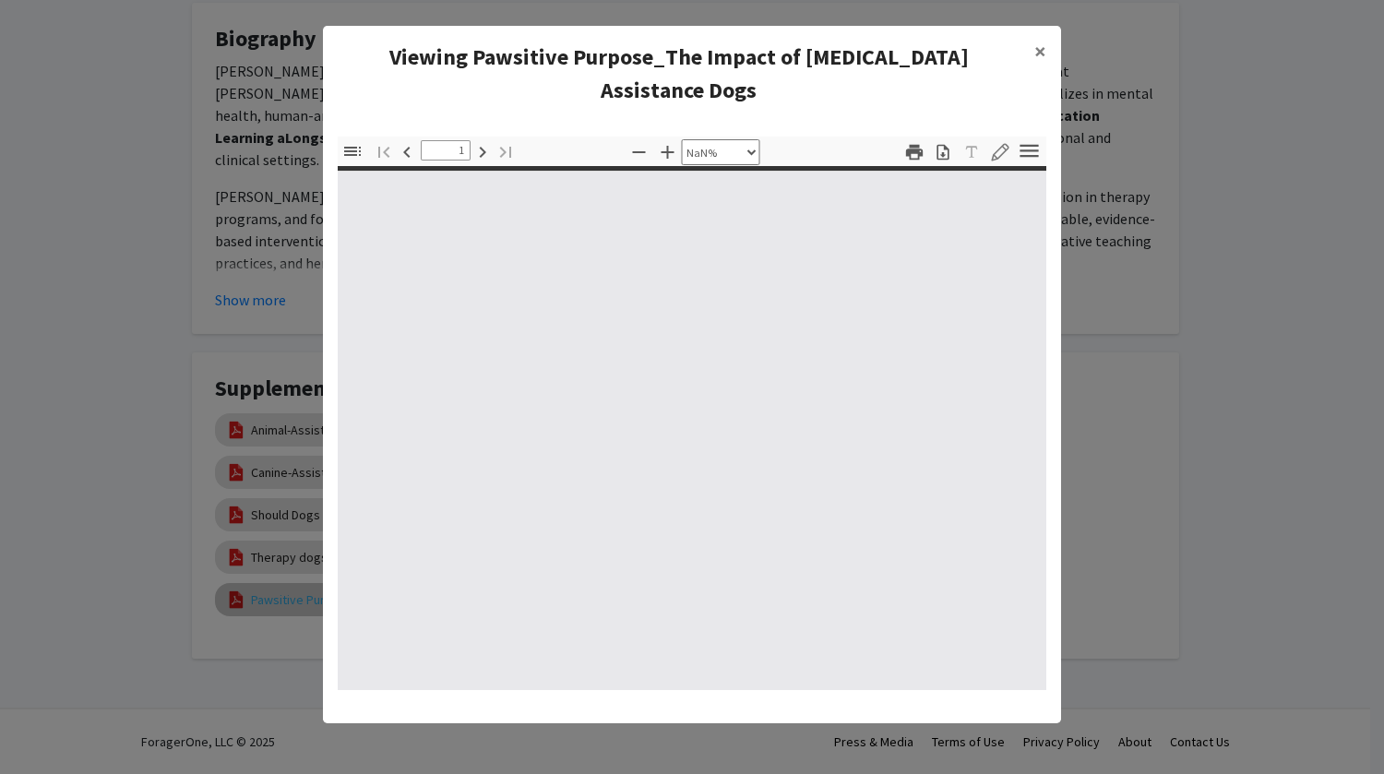
type input "0"
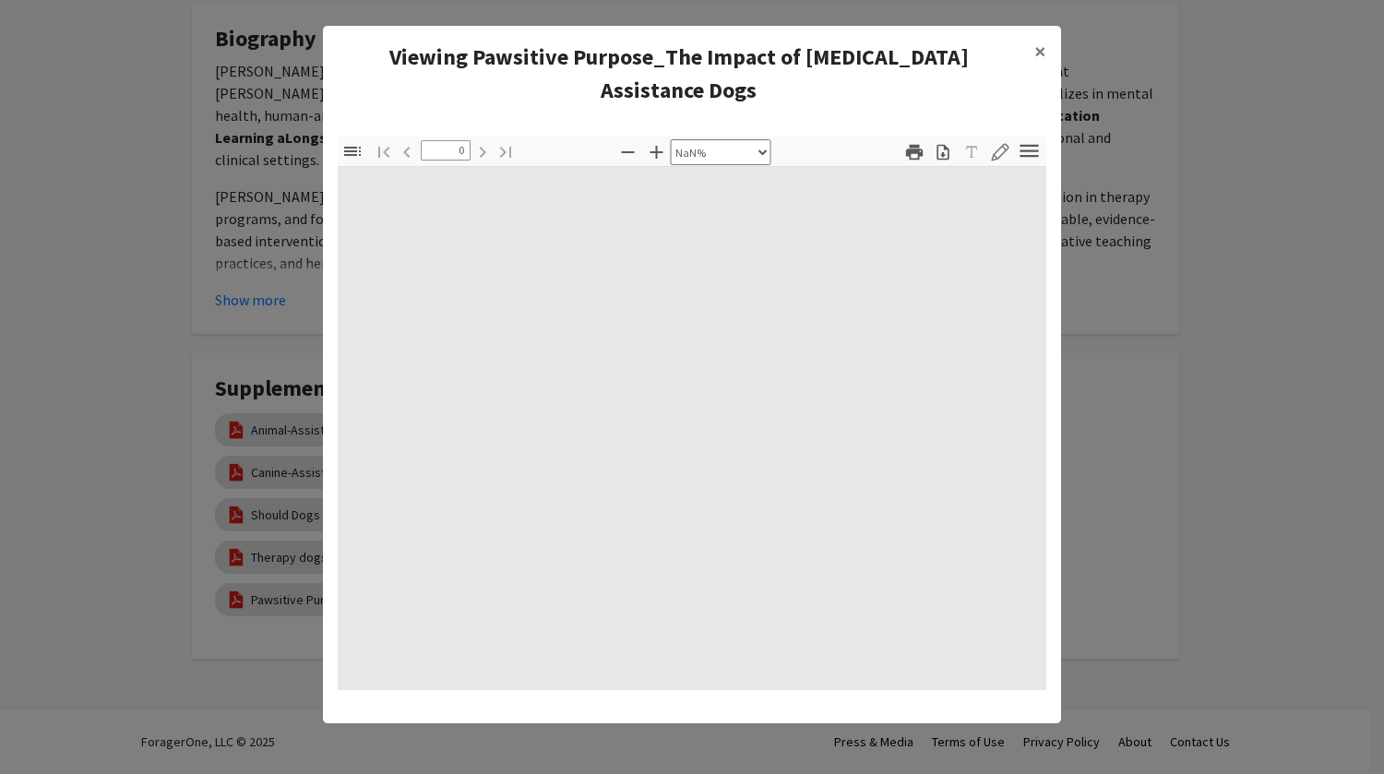
select select "auto"
type input "1"
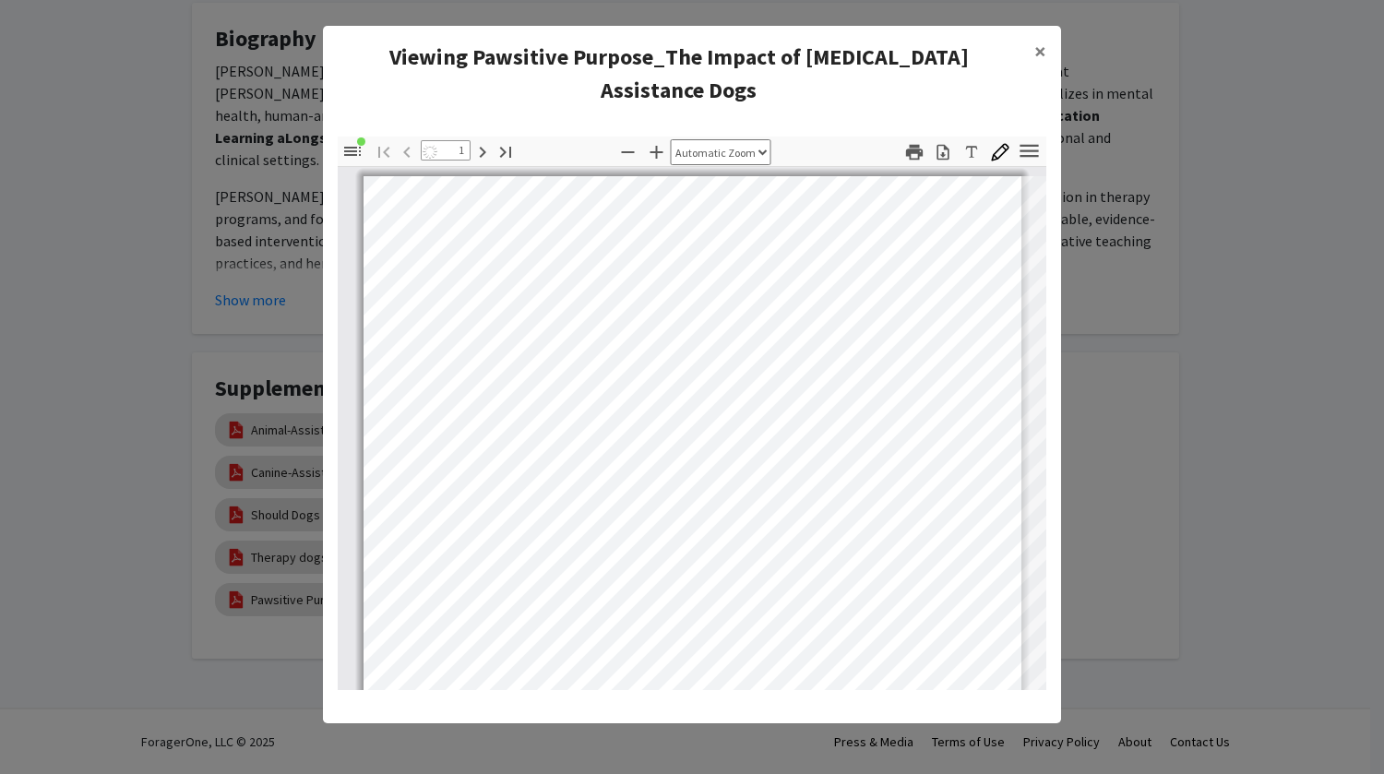
select select "auto"
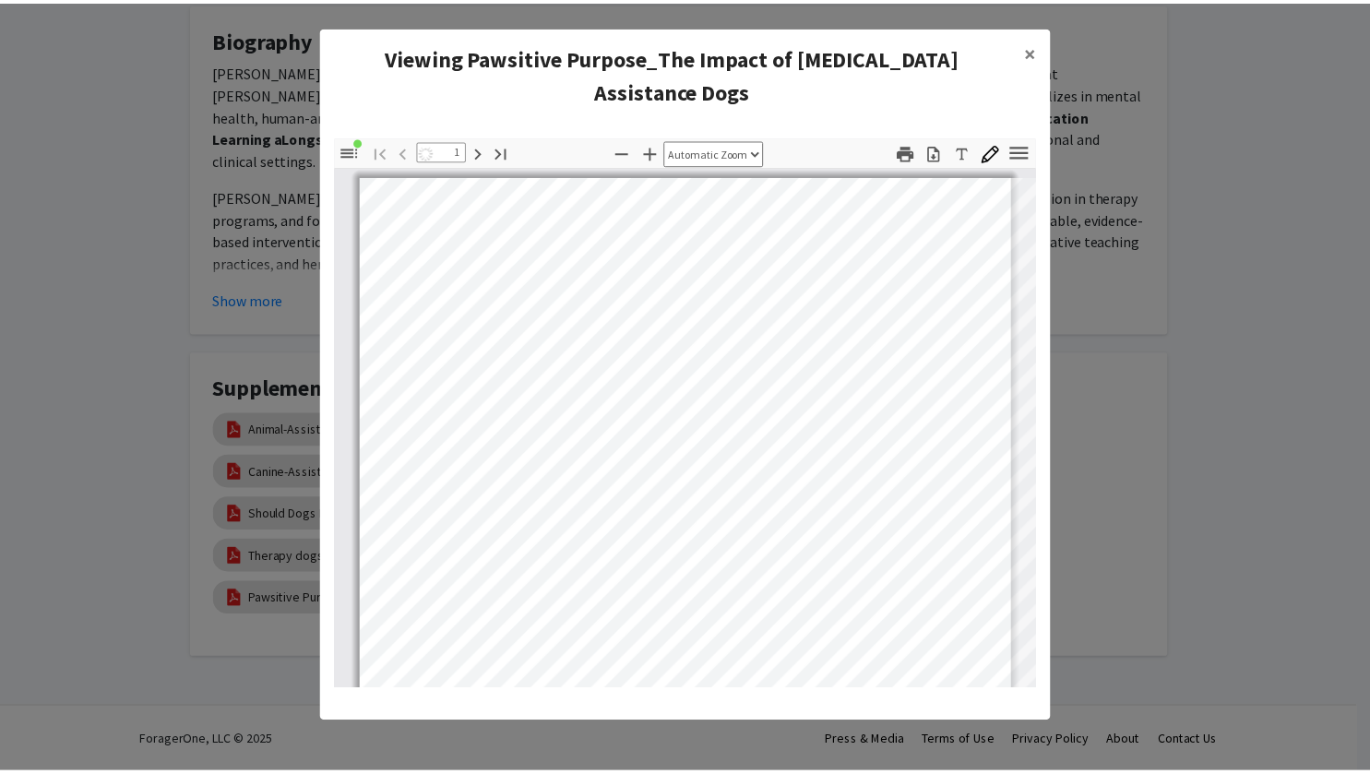
scroll to position [0, 0]
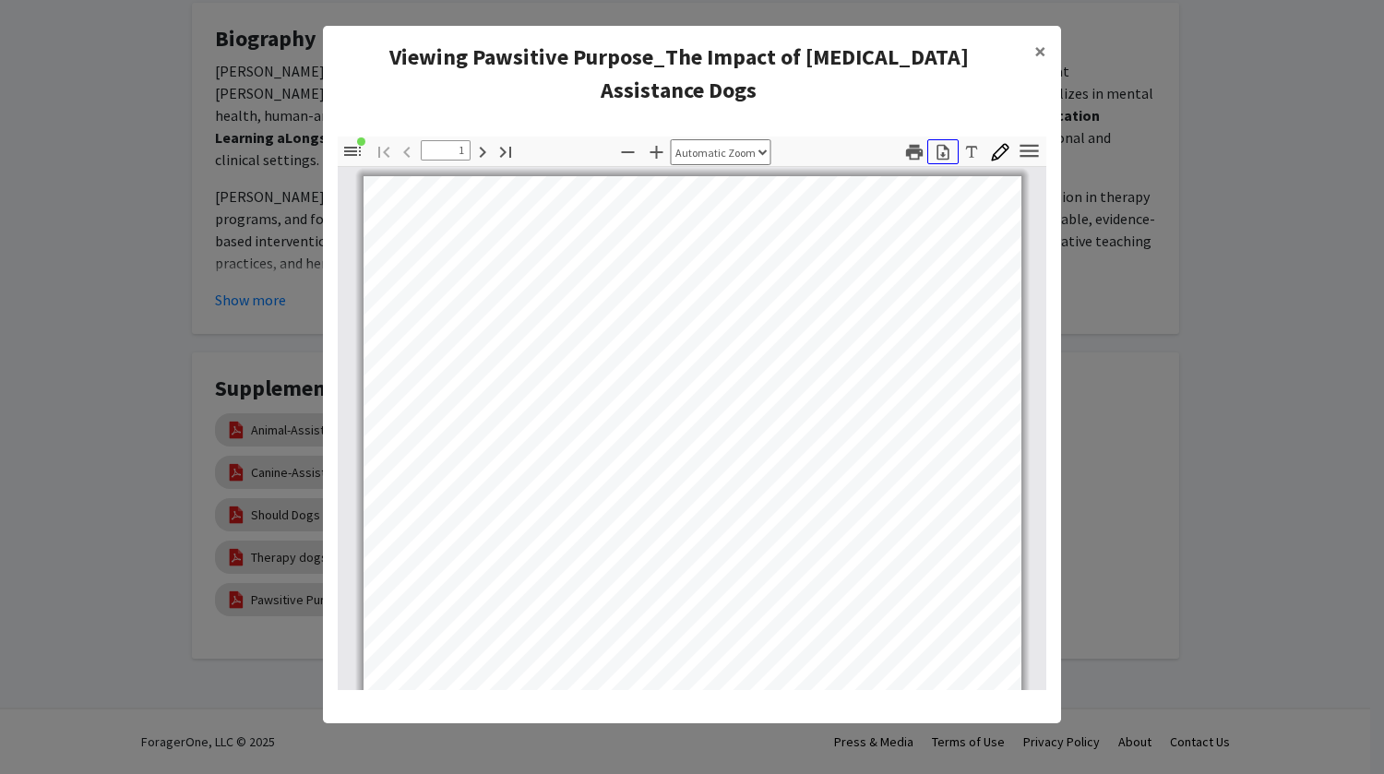
click at [942, 143] on icon "button" at bounding box center [943, 152] width 18 height 18
click at [1045, 54] on span "×" at bounding box center [1040, 51] width 12 height 29
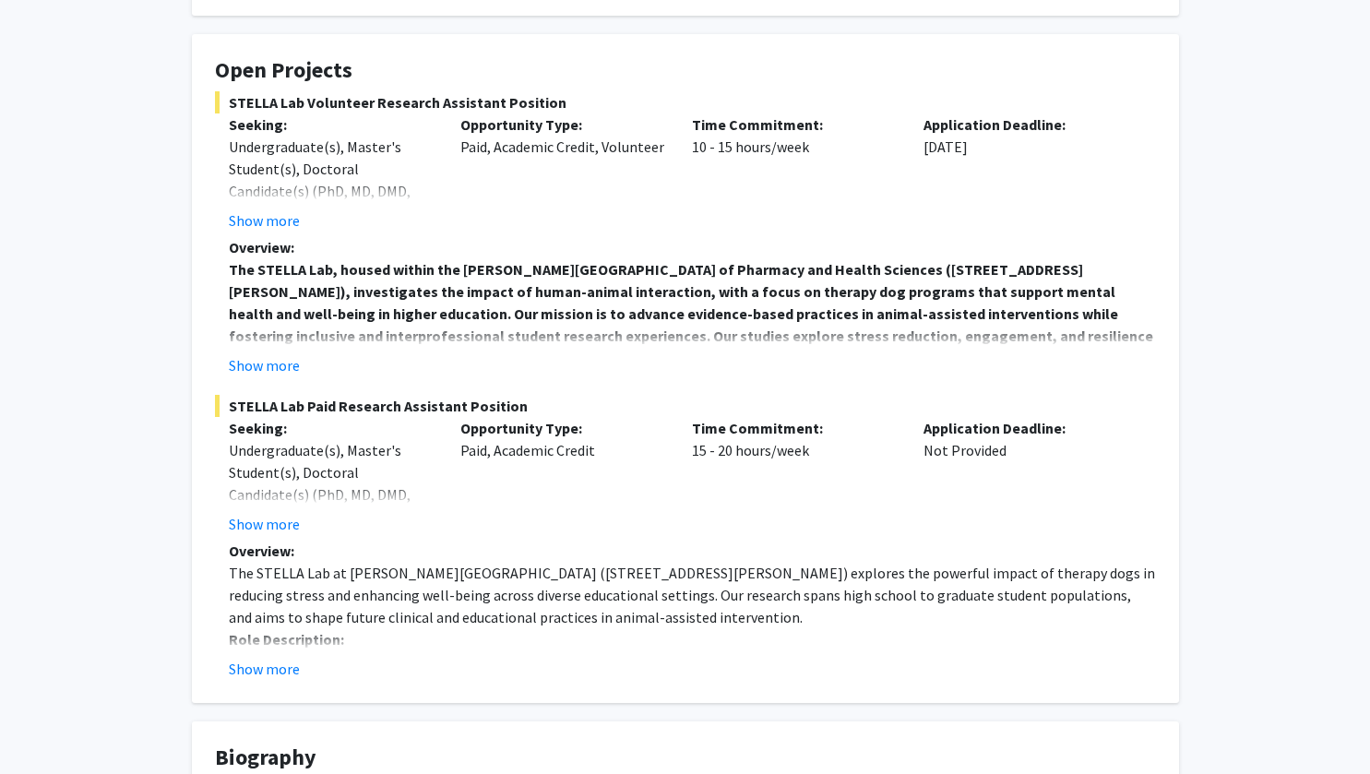
scroll to position [324, 0]
click at [256, 363] on button "Show more" at bounding box center [264, 364] width 71 height 22
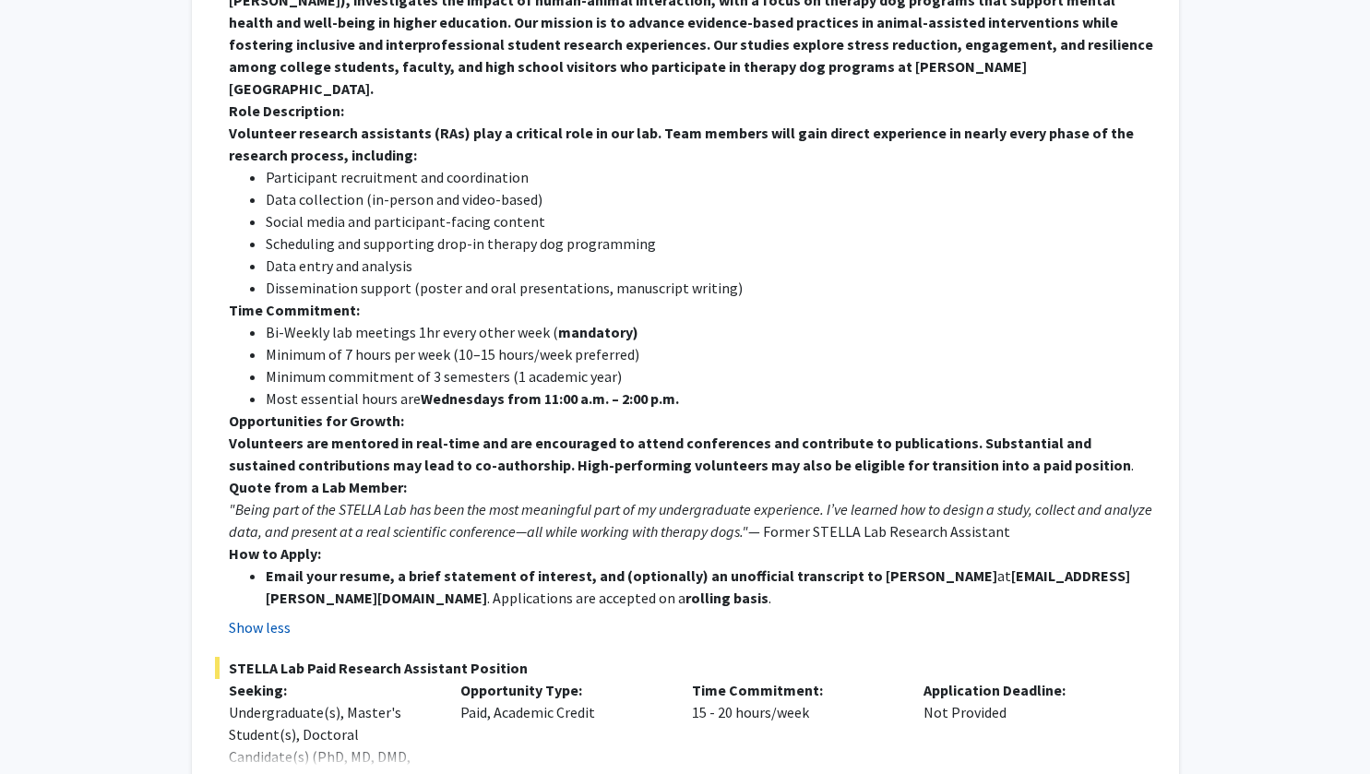
scroll to position [623, 0]
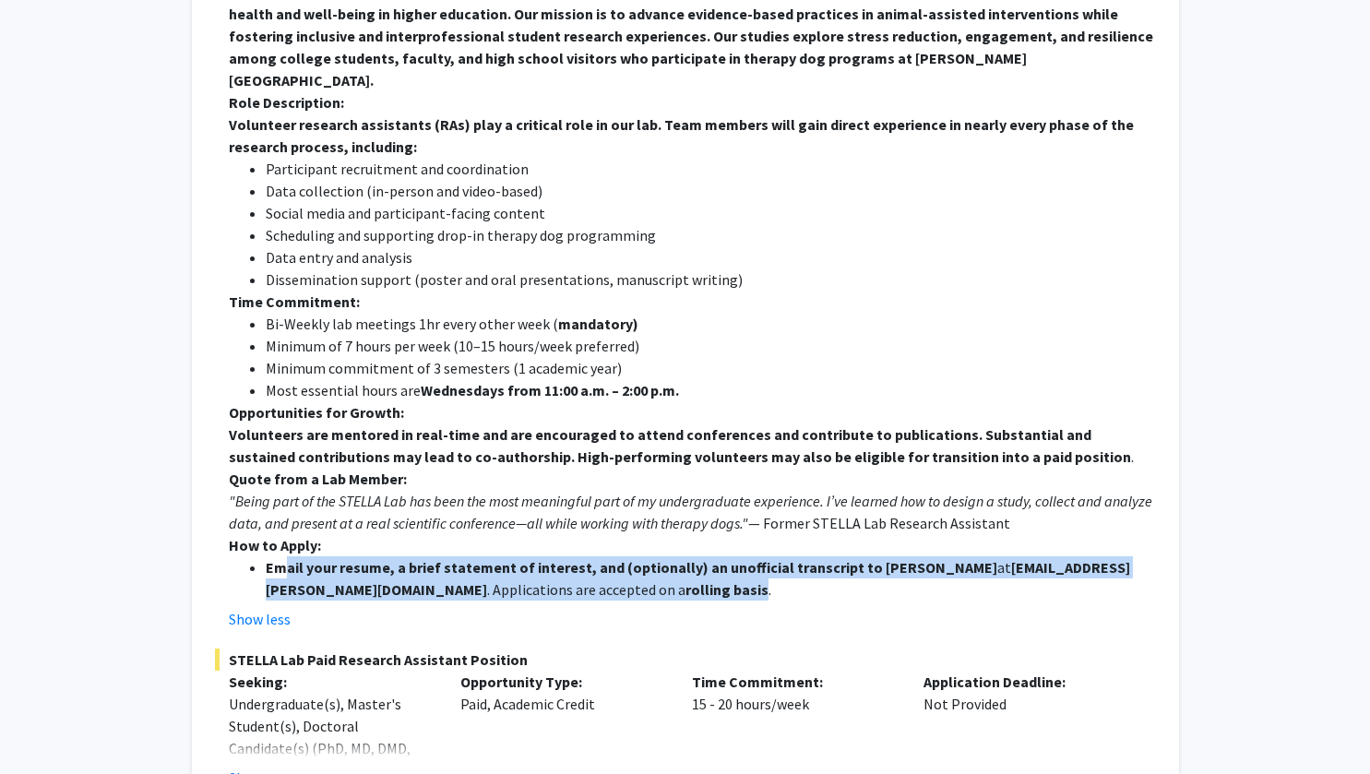
drag, startPoint x: 271, startPoint y: 545, endPoint x: 532, endPoint y: 559, distance: 260.6
click at [532, 559] on li "Email your resume, a brief statement of interest, and (optionally) an unofficia…" at bounding box center [711, 578] width 890 height 44
click at [442, 558] on strong "Email your resume, a brief statement of interest, and (optionally) an unofficia…" at bounding box center [632, 567] width 732 height 18
drag, startPoint x: 264, startPoint y: 543, endPoint x: 1133, endPoint y: 549, distance: 869.3
click at [1133, 556] on ul "Email your resume, a brief statement of interest, and (optionally) an unofficia…" at bounding box center [692, 578] width 927 height 44
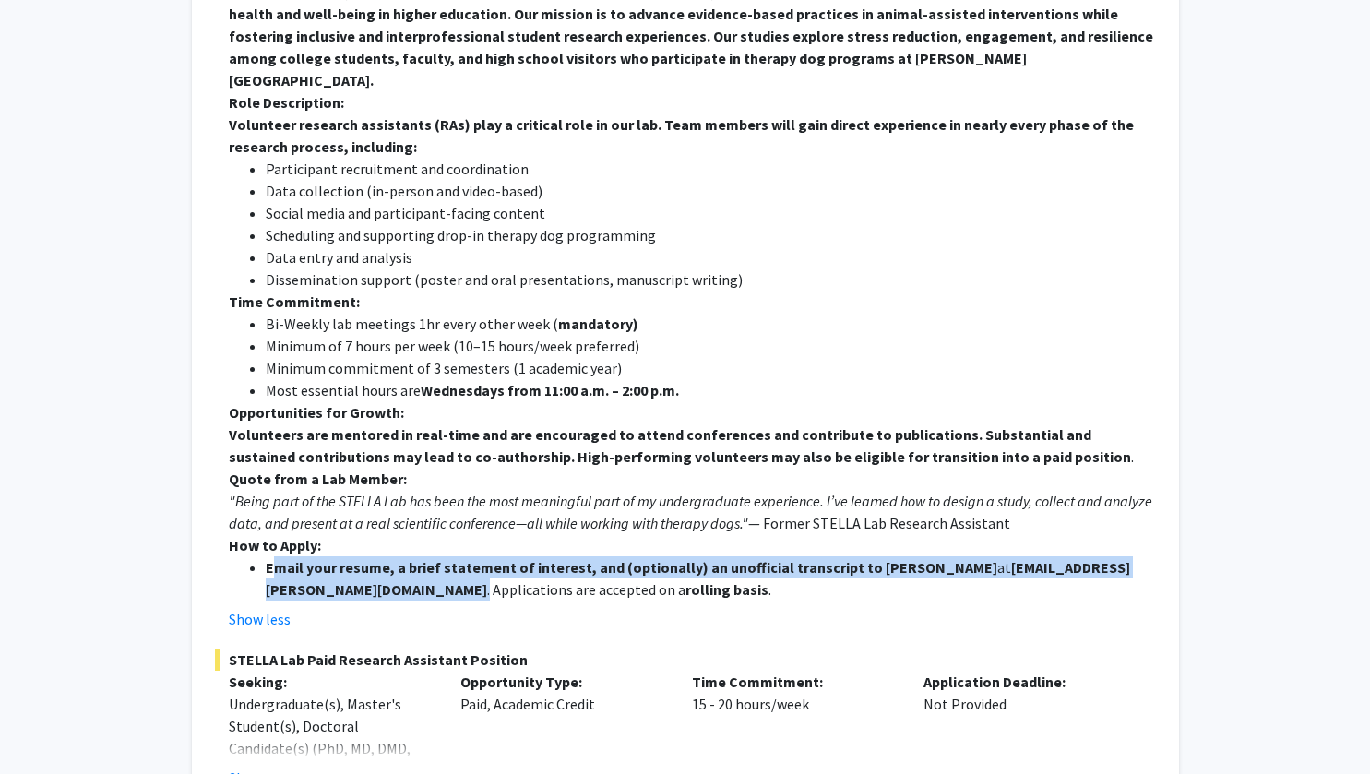
copy li "Email your resume, a brief statement of interest, and (optionally) an unofficia…"
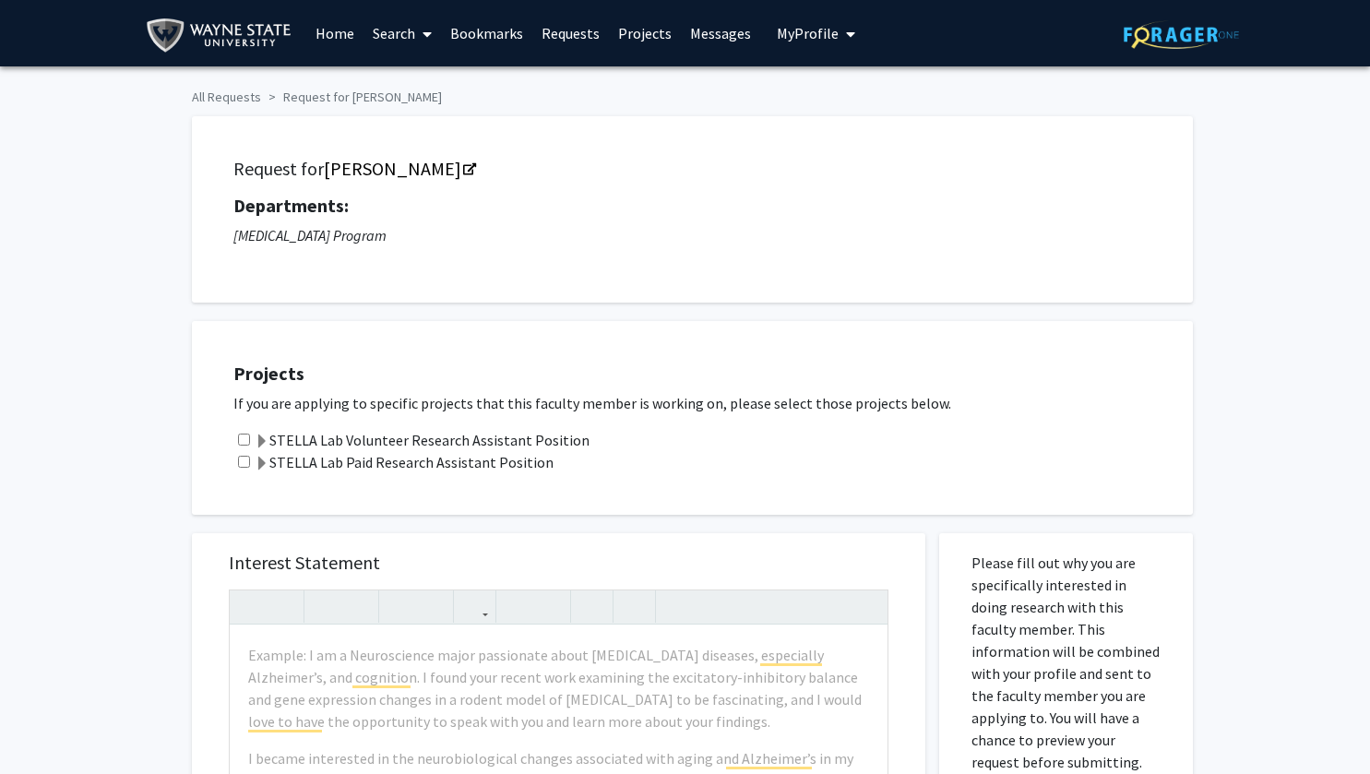
click at [92, 460] on div "All Requests Request for [PERSON_NAME] Request for [PERSON_NAME] Departments: […" at bounding box center [685, 728] width 1370 height 1324
click at [241, 440] on input "checkbox" at bounding box center [244, 440] width 12 height 12
checkbox input "true"
